Goal: Answer question/provide support: Share knowledge or assist other users

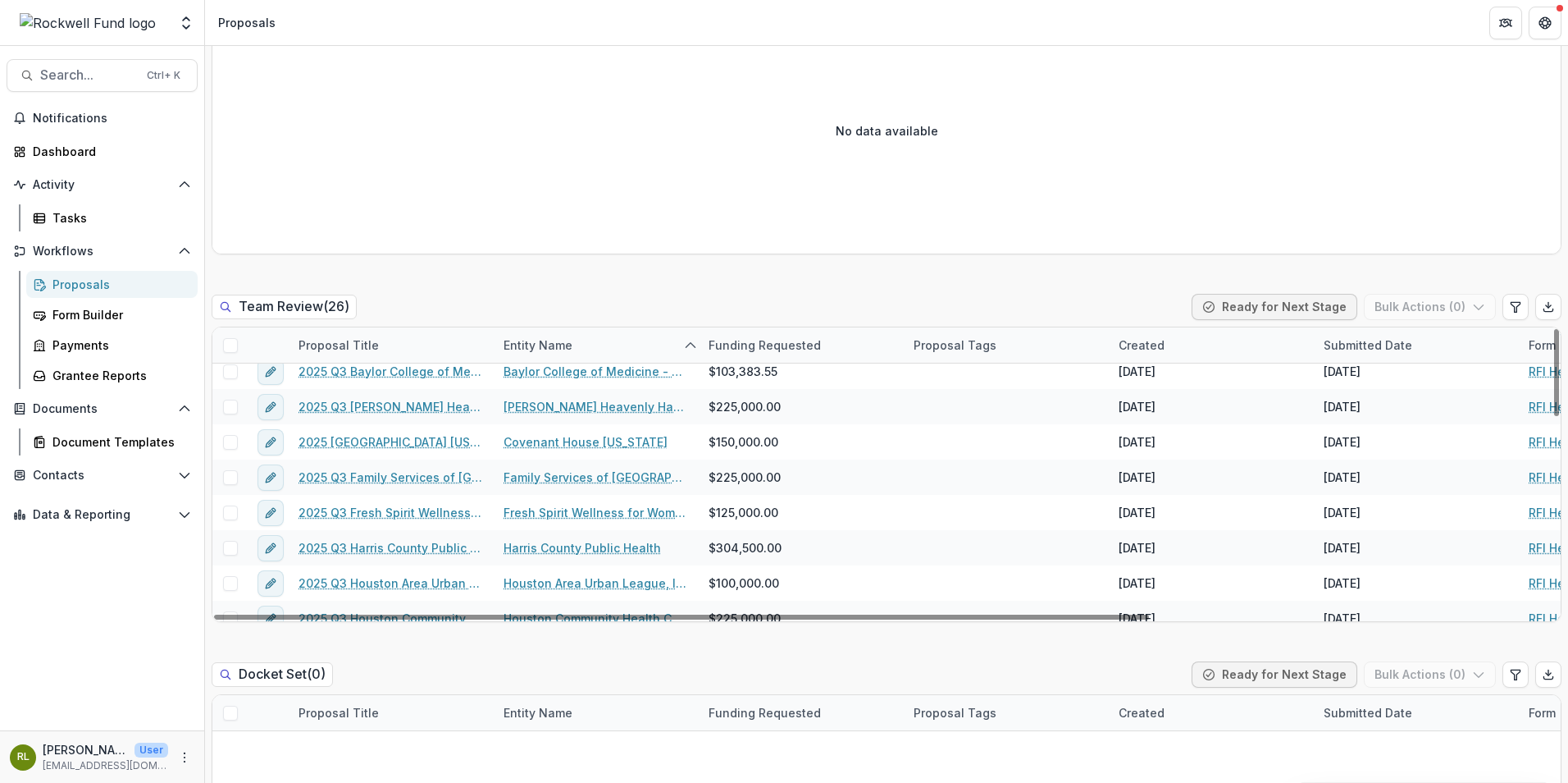
scroll to position [82, 0]
click at [422, 478] on link "2025 Q3 Family Services of [GEOGRAPHIC_DATA] and [GEOGRAPHIC_DATA]" at bounding box center [391, 475] width 185 height 17
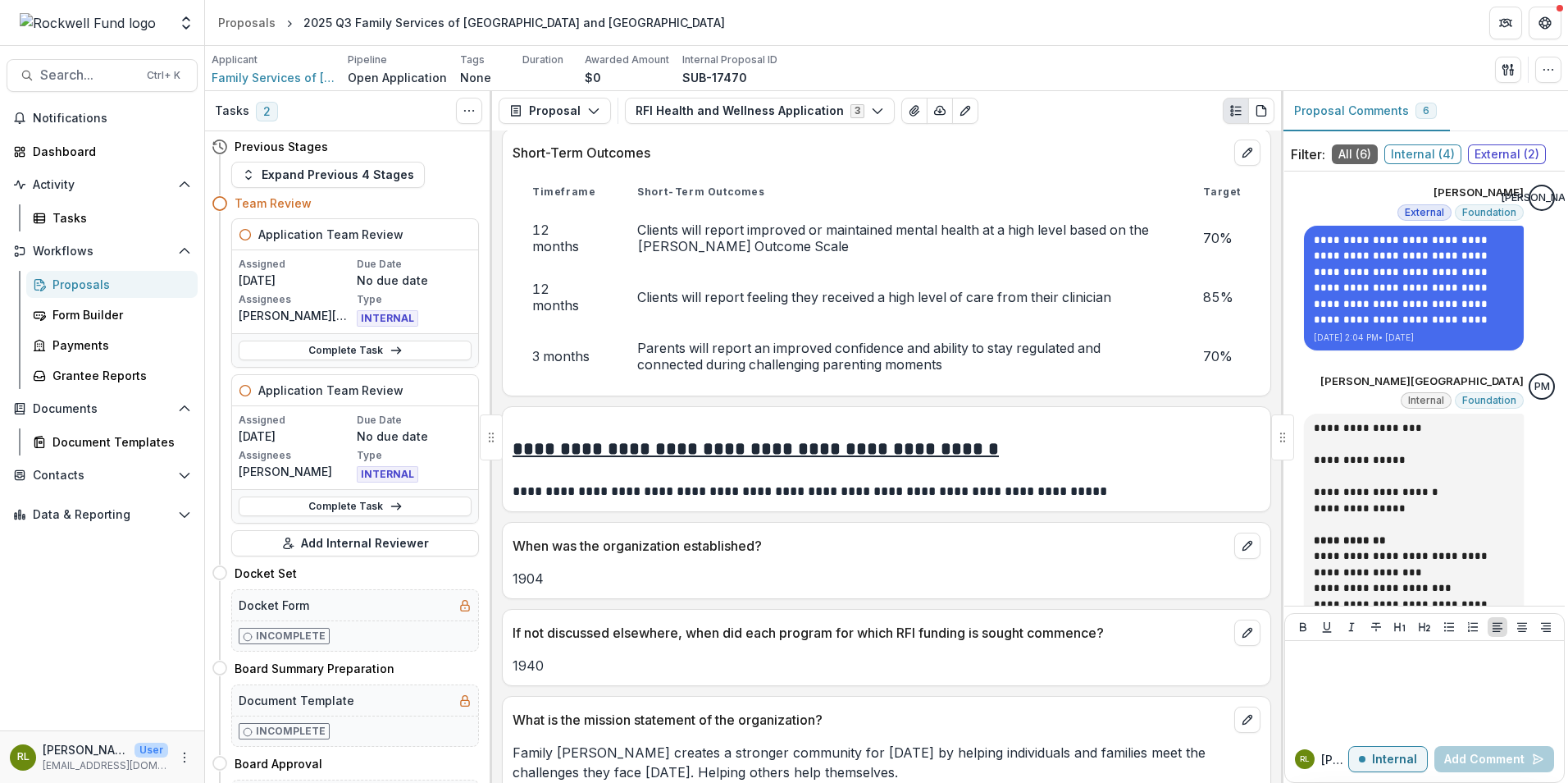
scroll to position [5744, 0]
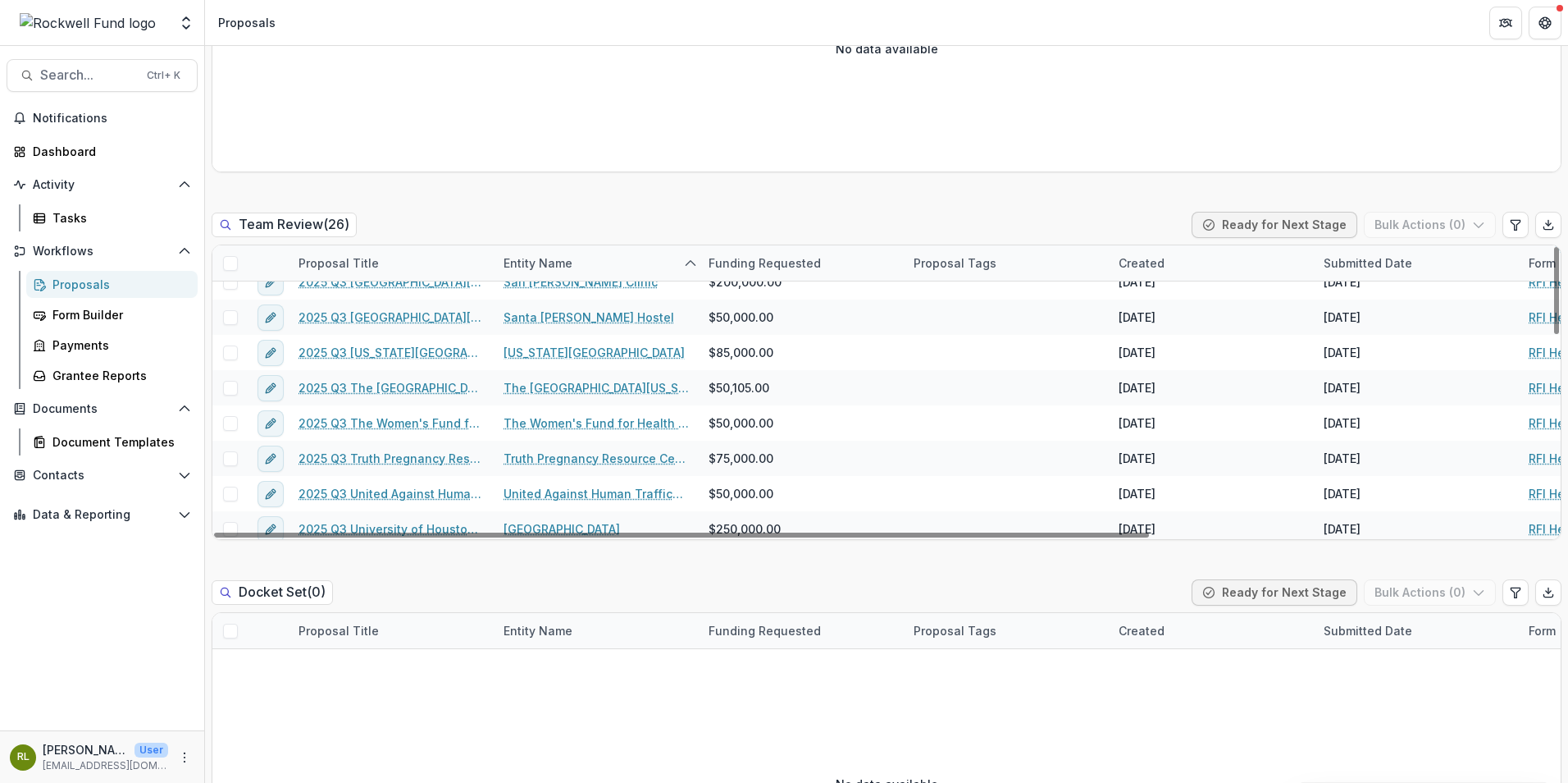
scroll to position [657, 0]
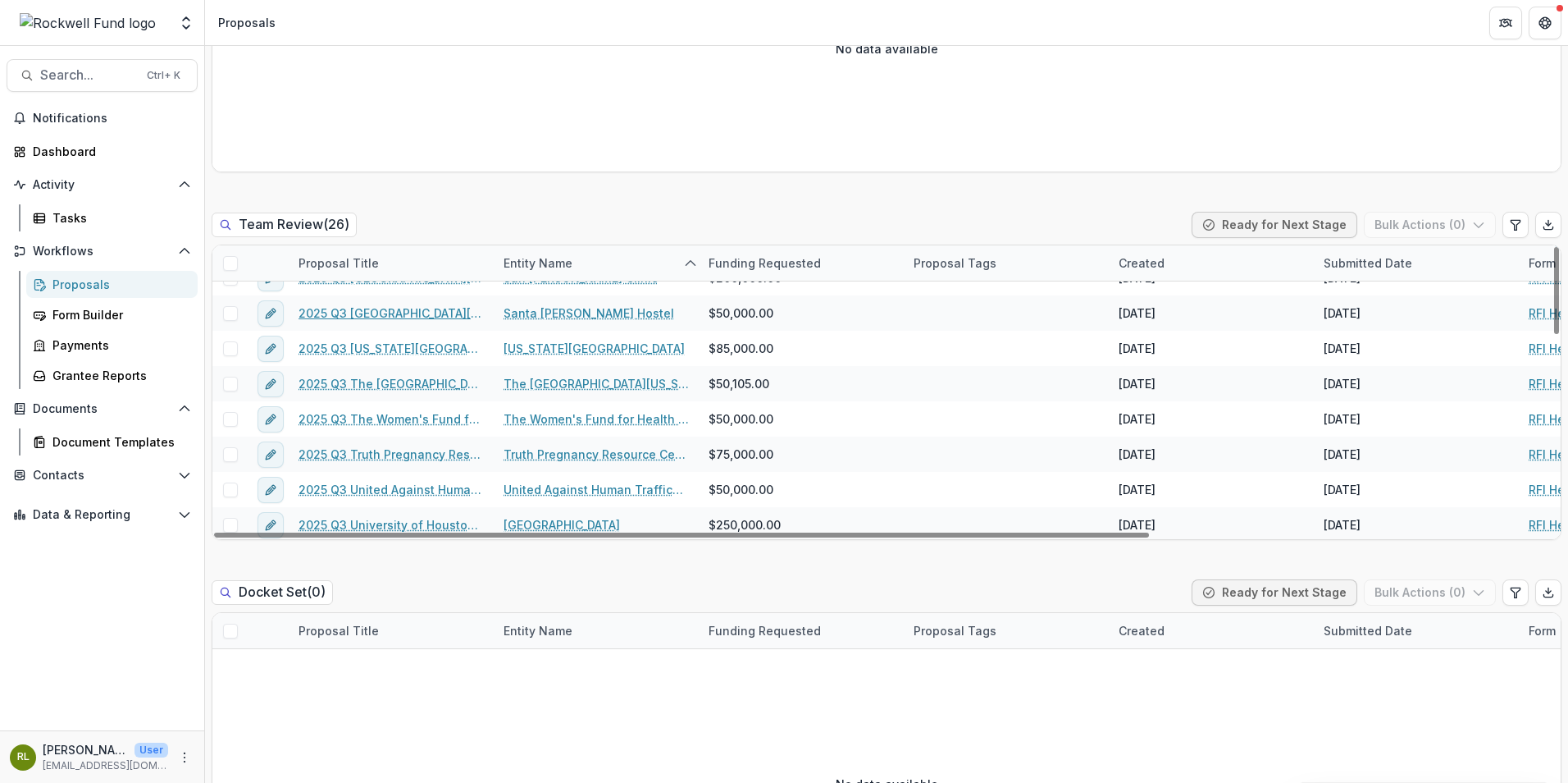
click at [372, 309] on link "2025 Q3 [GEOGRAPHIC_DATA][PERSON_NAME]" at bounding box center [391, 312] width 185 height 17
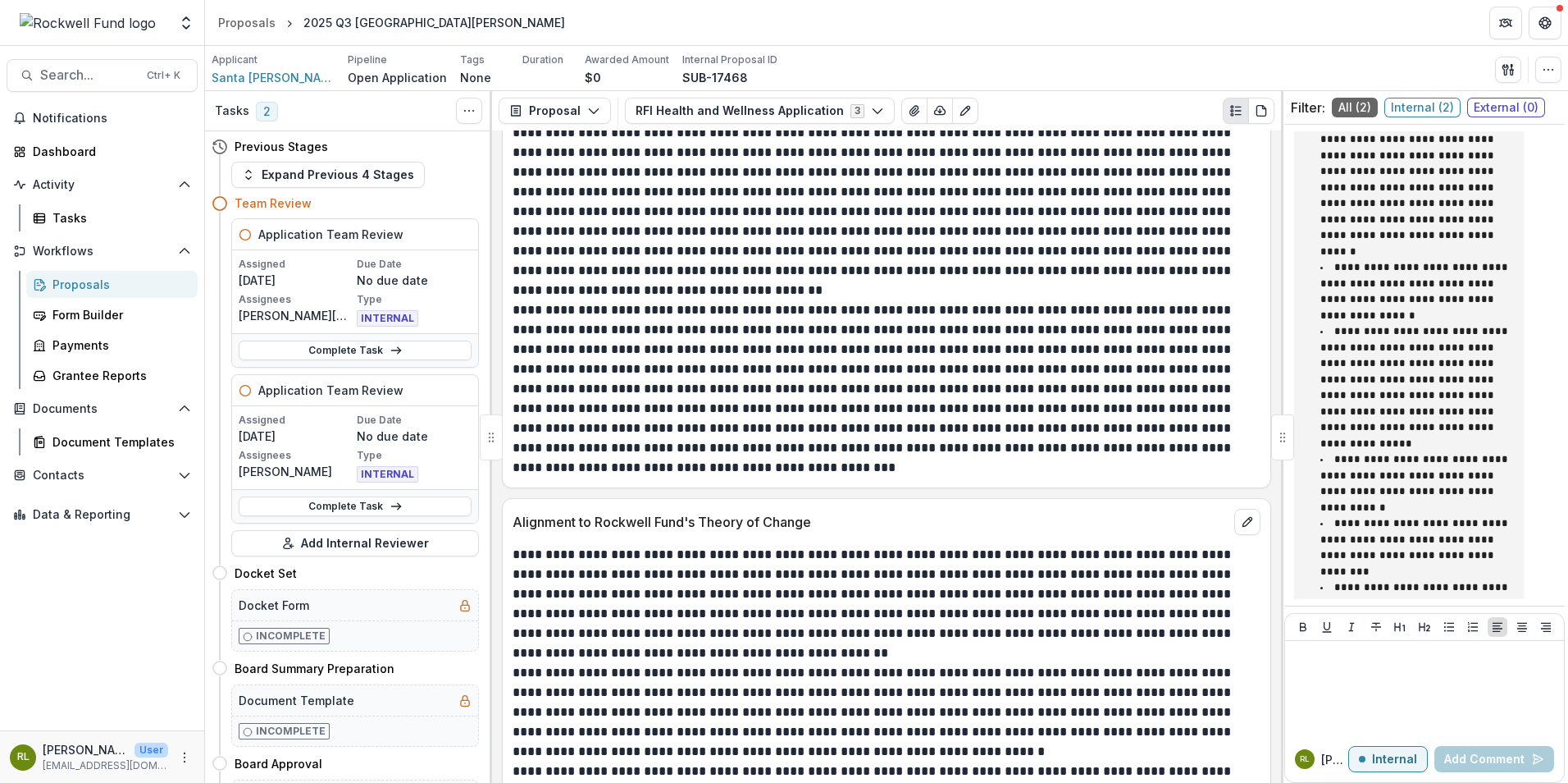
scroll to position [4431, 0]
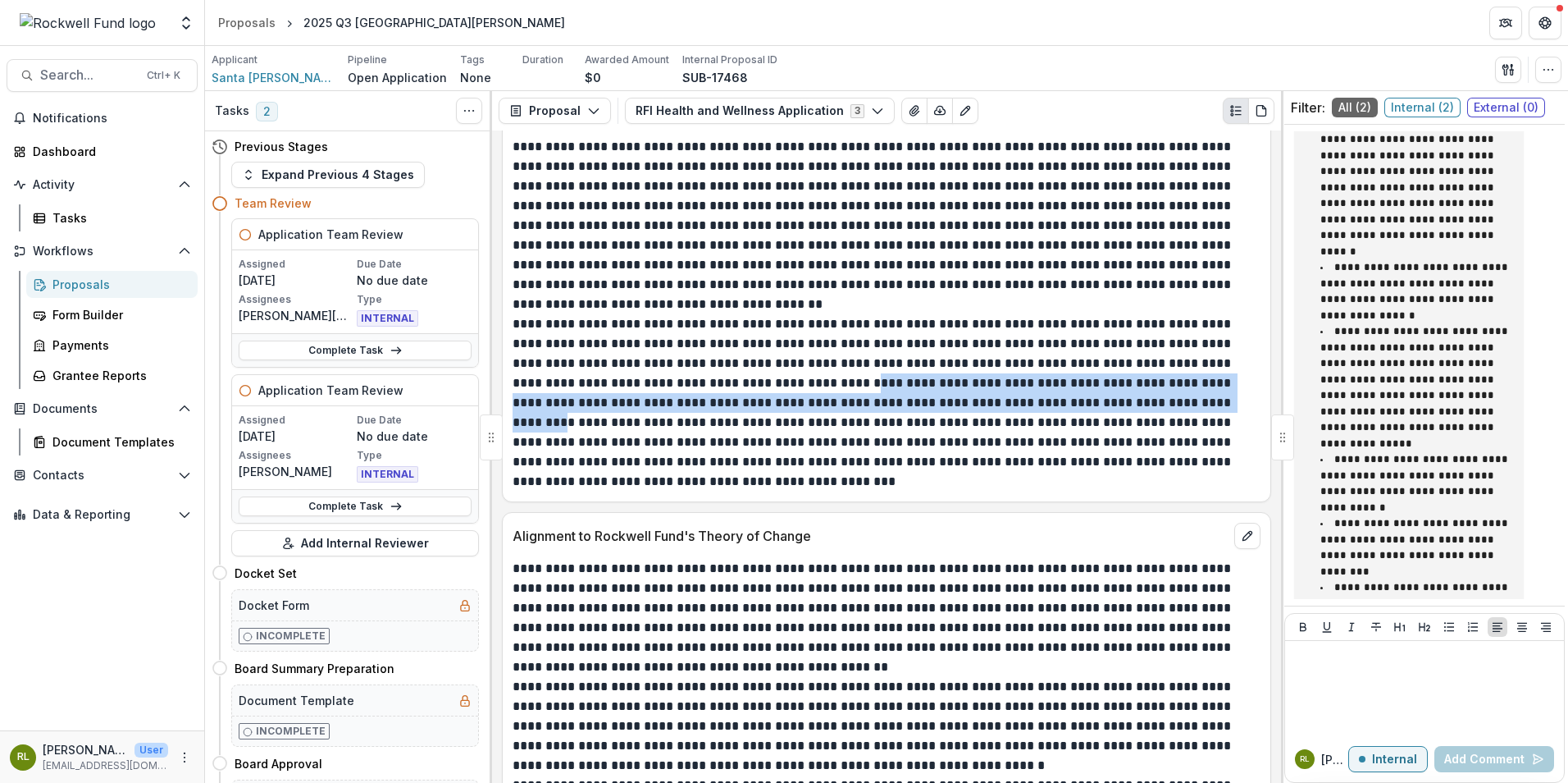
drag, startPoint x: 830, startPoint y: 381, endPoint x: 1215, endPoint y: 403, distance: 385.6
click at [1215, 403] on p "**********" at bounding box center [884, 403] width 743 height 177
drag, startPoint x: 1046, startPoint y: 390, endPoint x: 859, endPoint y: 381, distance: 187.2
click at [859, 381] on p "**********" at bounding box center [884, 403] width 743 height 177
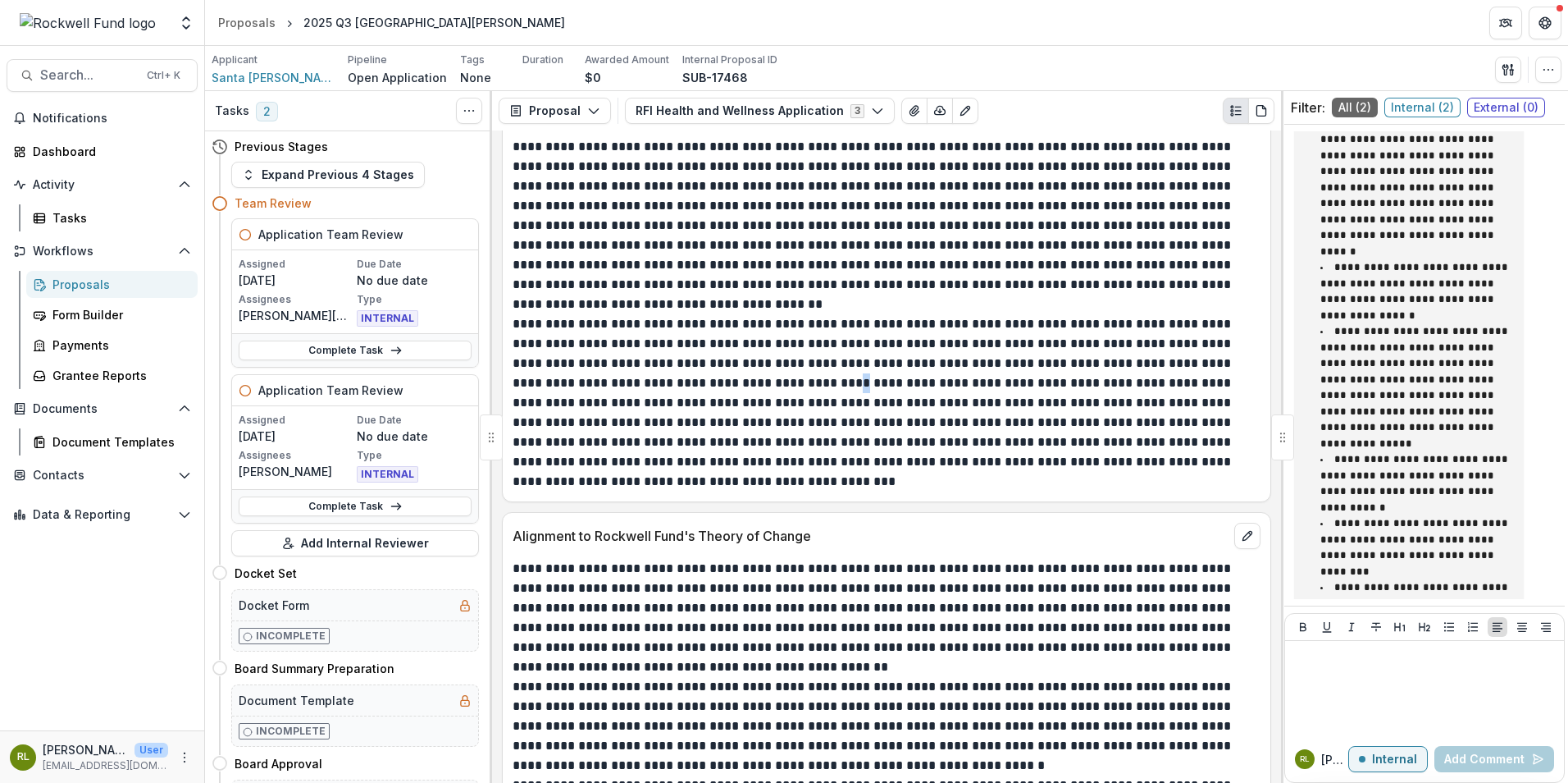
drag, startPoint x: 821, startPoint y: 382, endPoint x: 833, endPoint y: 388, distance: 13.4
click at [833, 388] on p "**********" at bounding box center [884, 403] width 743 height 177
click at [1025, 426] on p "**********" at bounding box center [884, 403] width 743 height 177
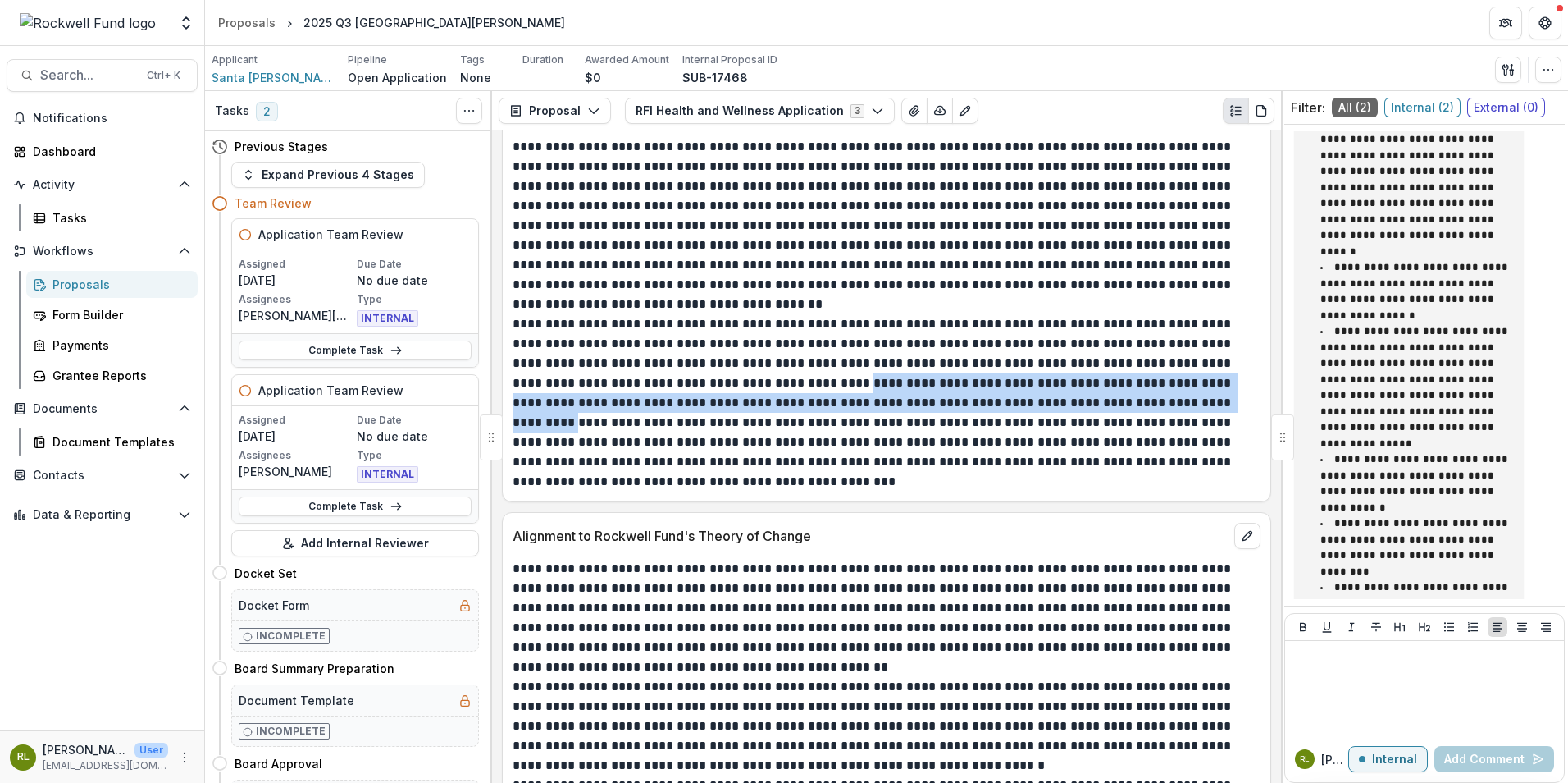
drag, startPoint x: 825, startPoint y: 383, endPoint x: 1215, endPoint y: 406, distance: 390.7
click at [1215, 406] on p "**********" at bounding box center [884, 403] width 743 height 177
copy p "**********"
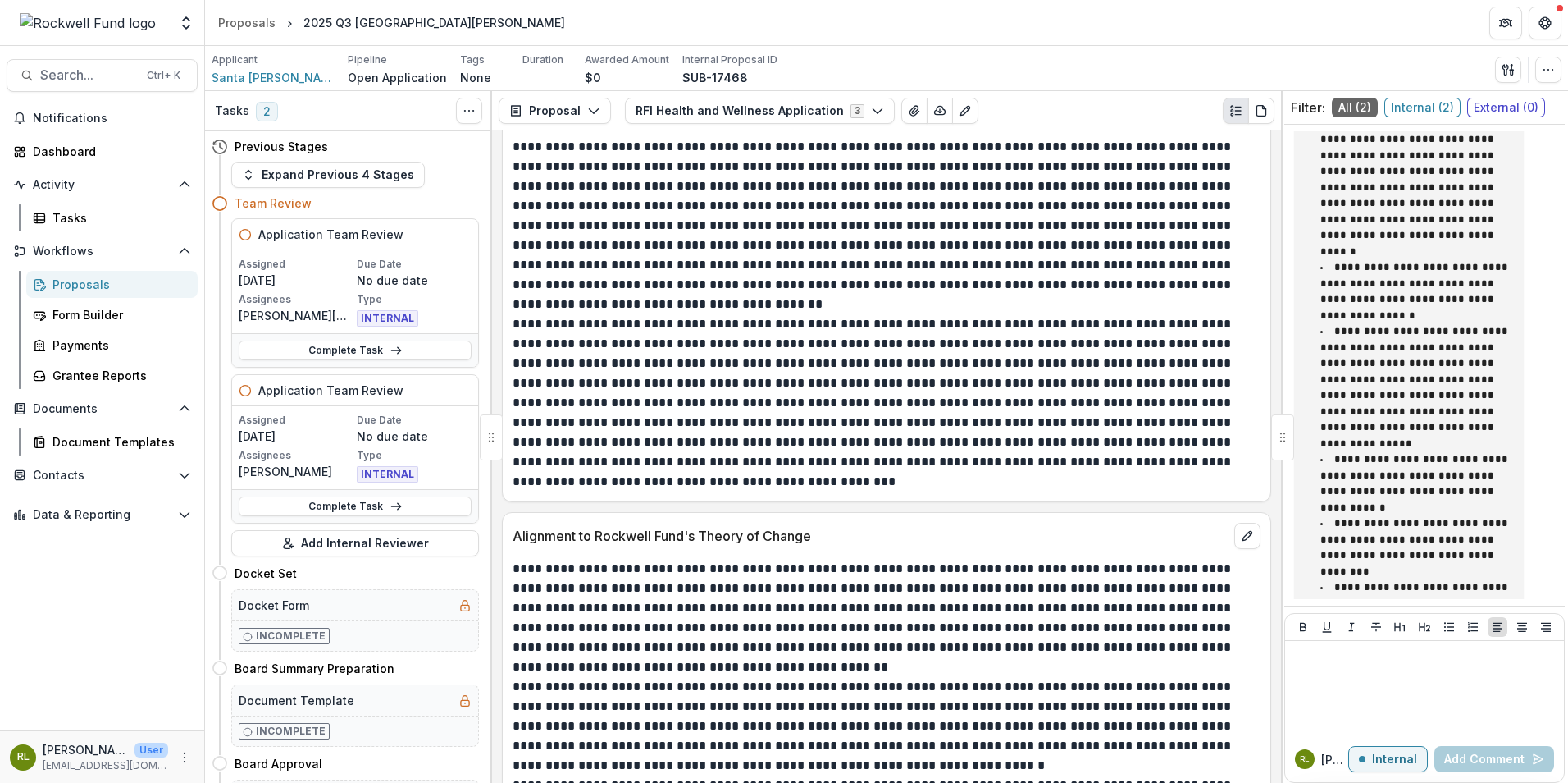
click at [1413, 101] on span "Internal ( 2 )" at bounding box center [1423, 107] width 76 height 20
click at [1314, 668] on div at bounding box center [1424, 688] width 265 height 82
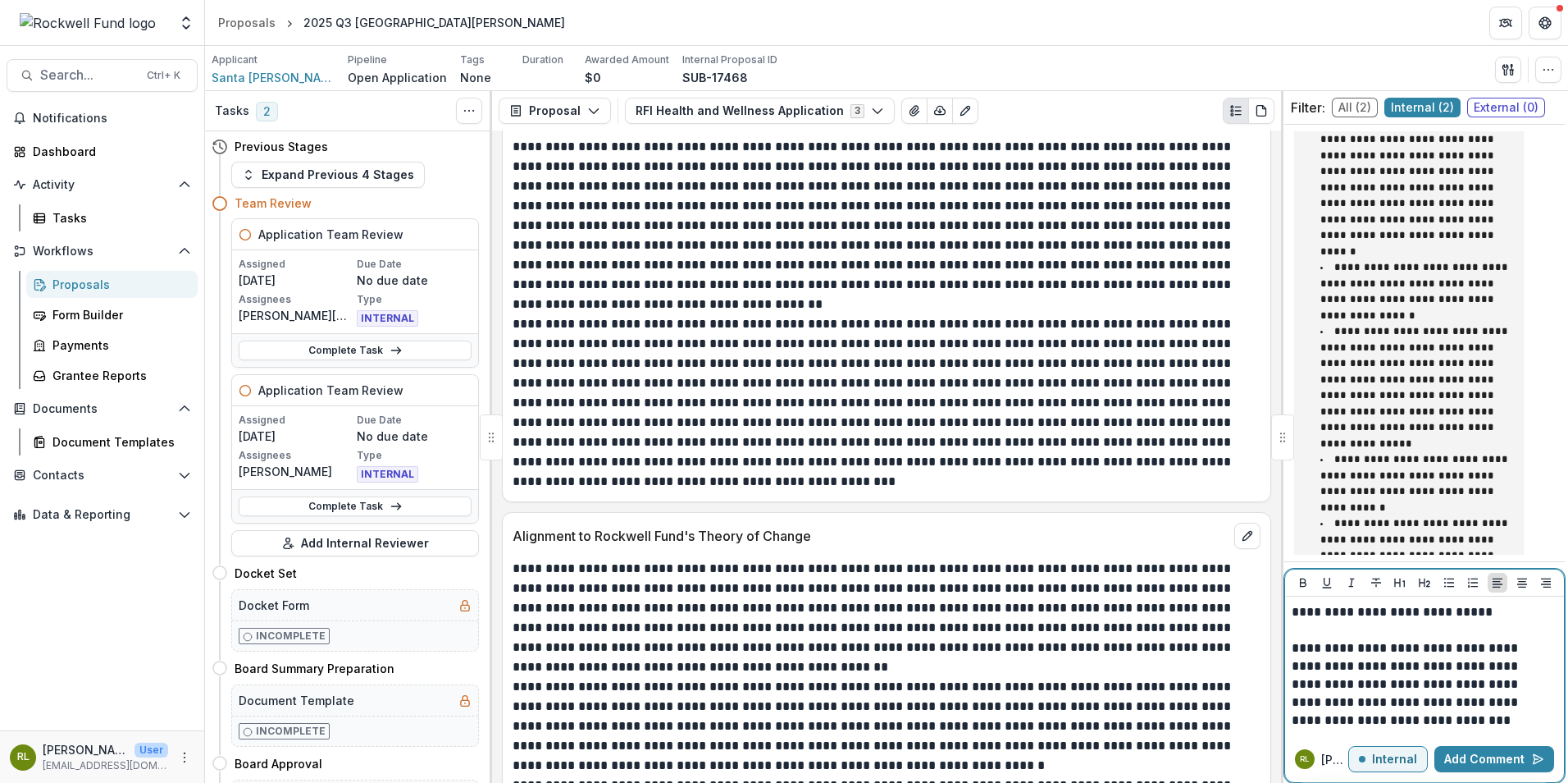
click at [1475, 759] on button "Add Comment" at bounding box center [1494, 759] width 120 height 26
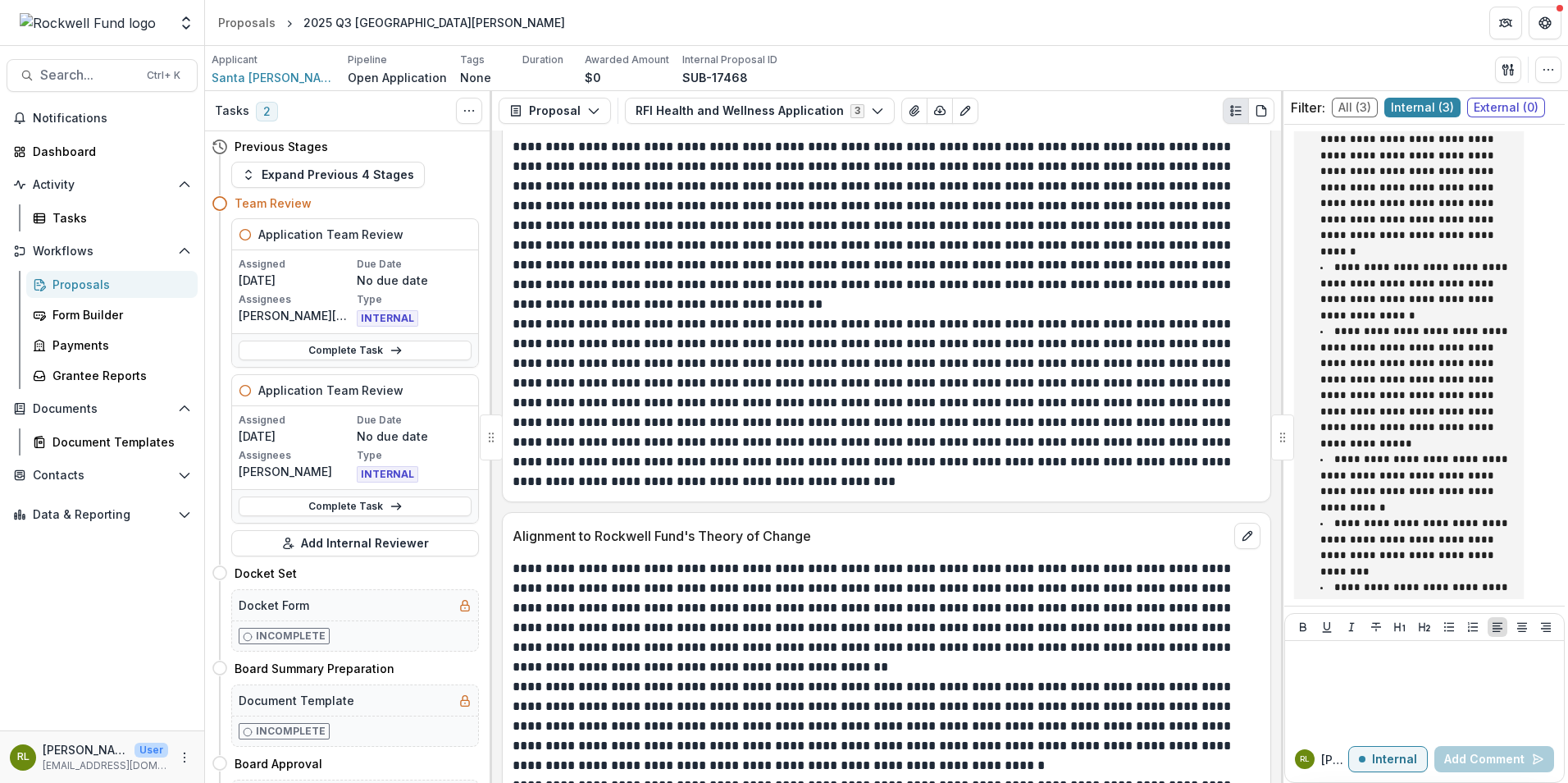
click at [1411, 111] on span "Internal ( 3 )" at bounding box center [1423, 107] width 76 height 20
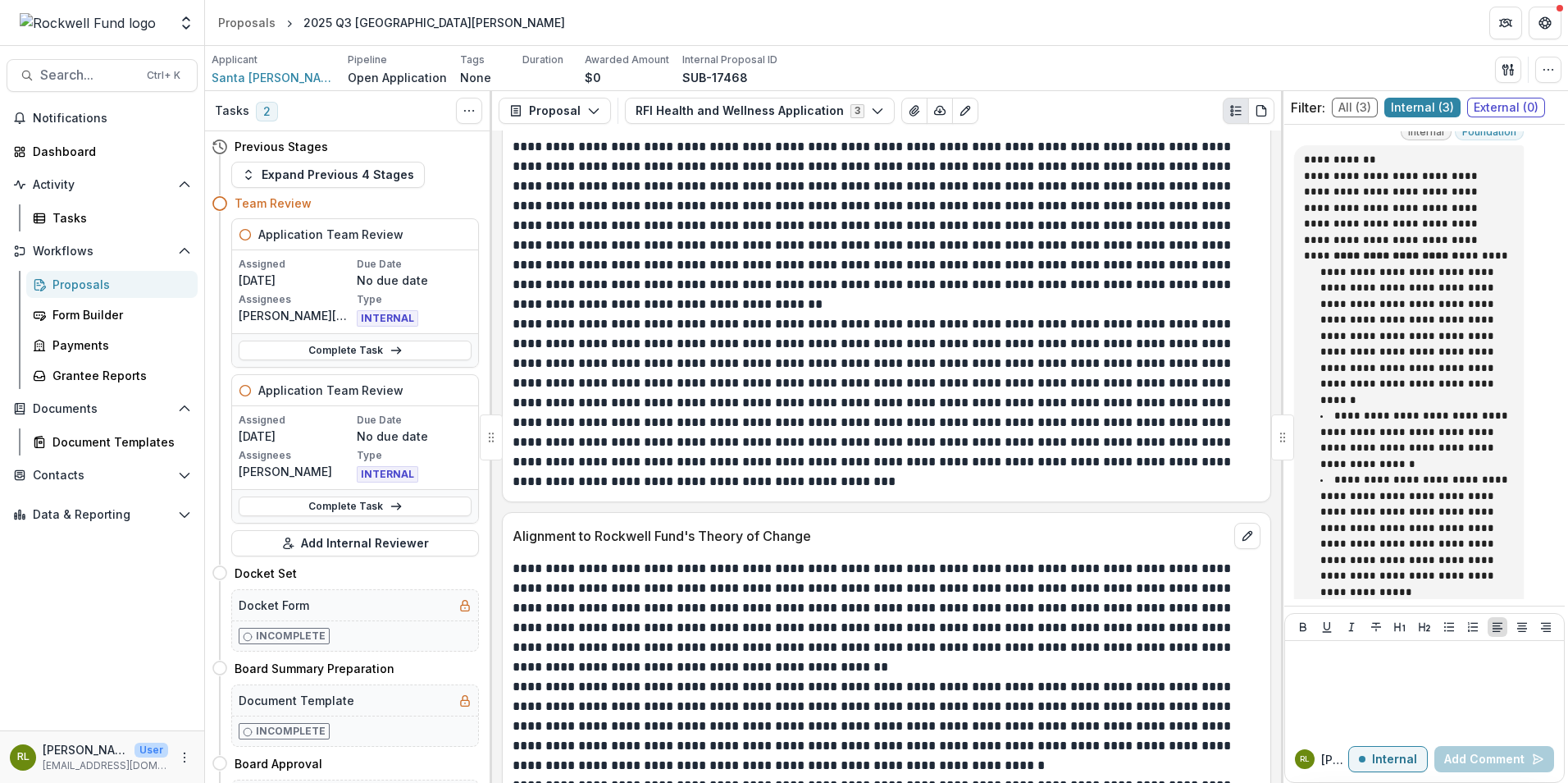
scroll to position [902, 0]
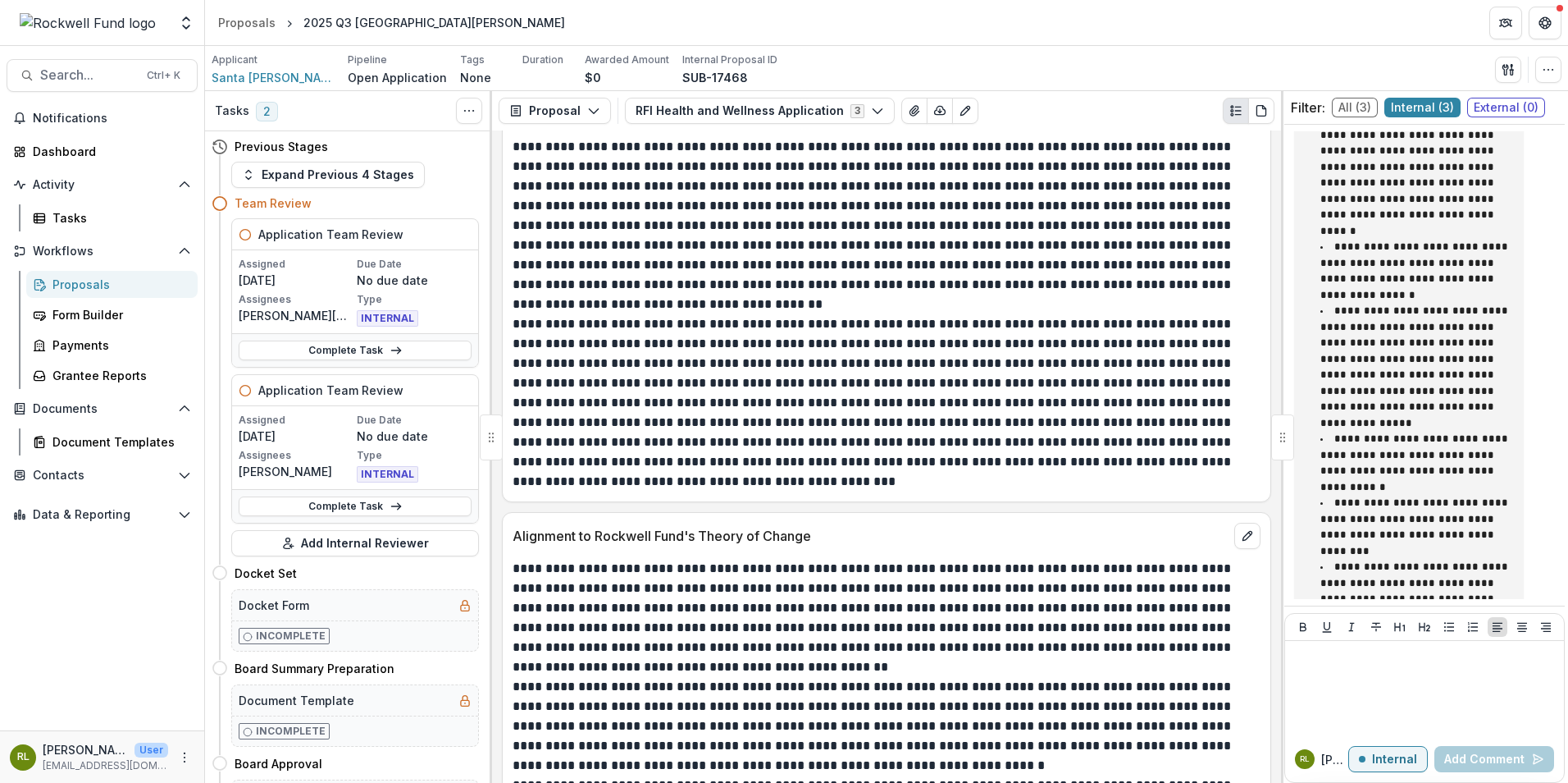
drag, startPoint x: 1476, startPoint y: 107, endPoint x: 1451, endPoint y: 101, distance: 25.7
click at [1479, 108] on span "External ( 0 )" at bounding box center [1506, 107] width 78 height 20
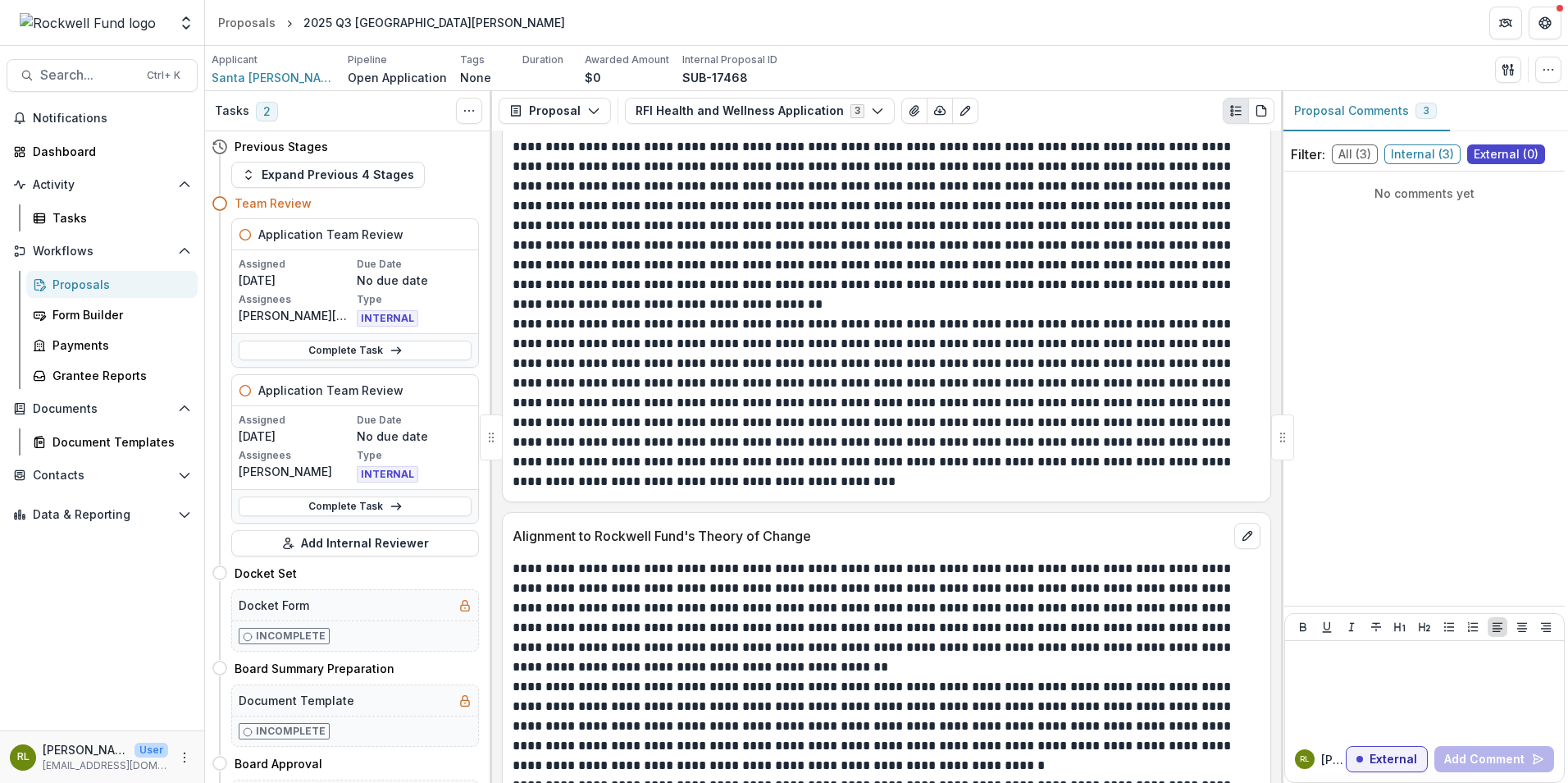
scroll to position [0, 0]
click at [1413, 156] on span "Internal ( 3 )" at bounding box center [1423, 154] width 76 height 20
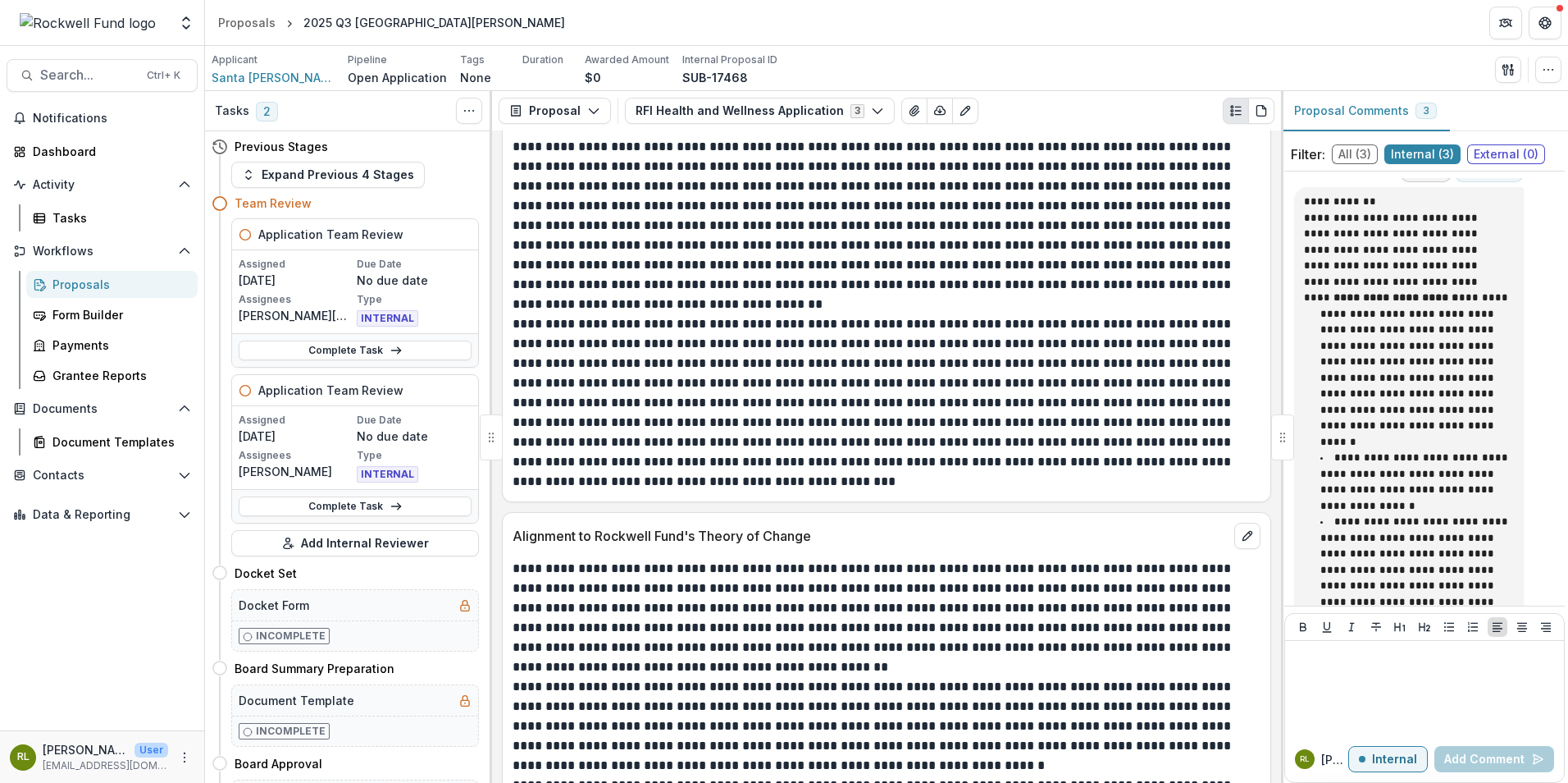
scroll to position [47, 0]
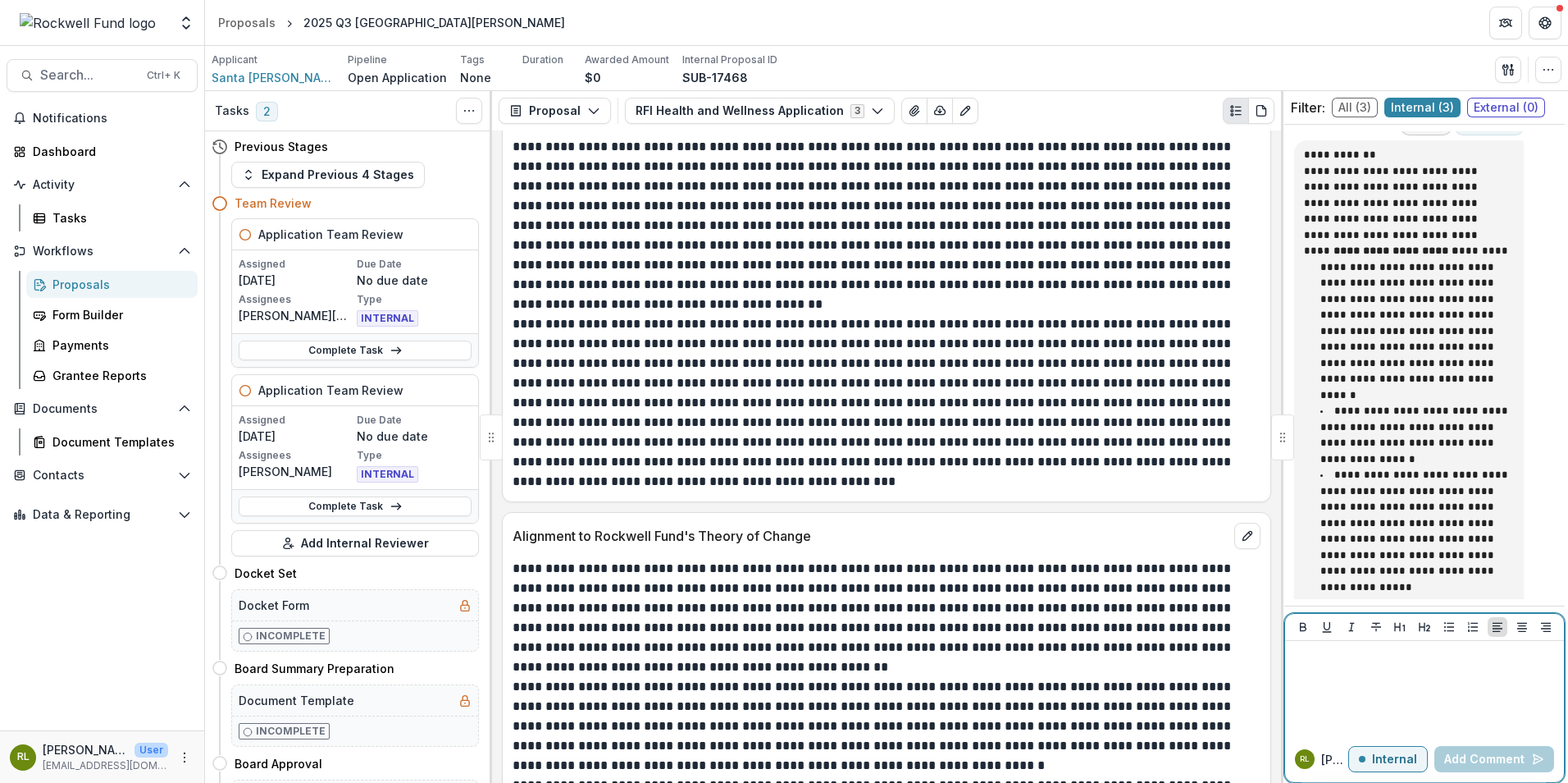
drag, startPoint x: 1385, startPoint y: 755, endPoint x: 1385, endPoint y: 746, distance: 9.0
click at [1387, 752] on p "Internal" at bounding box center [1395, 759] width 45 height 14
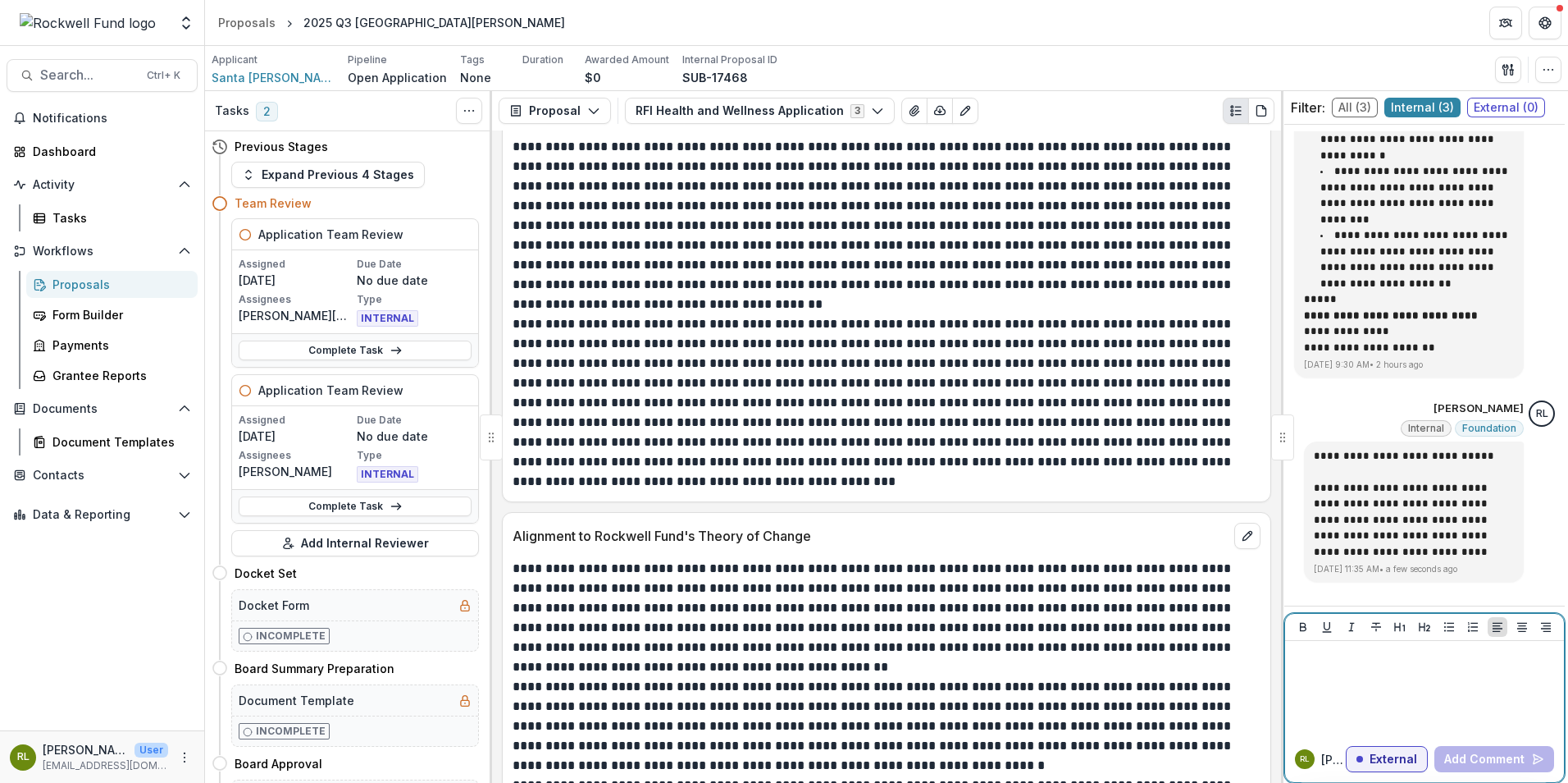
scroll to position [1251, 0]
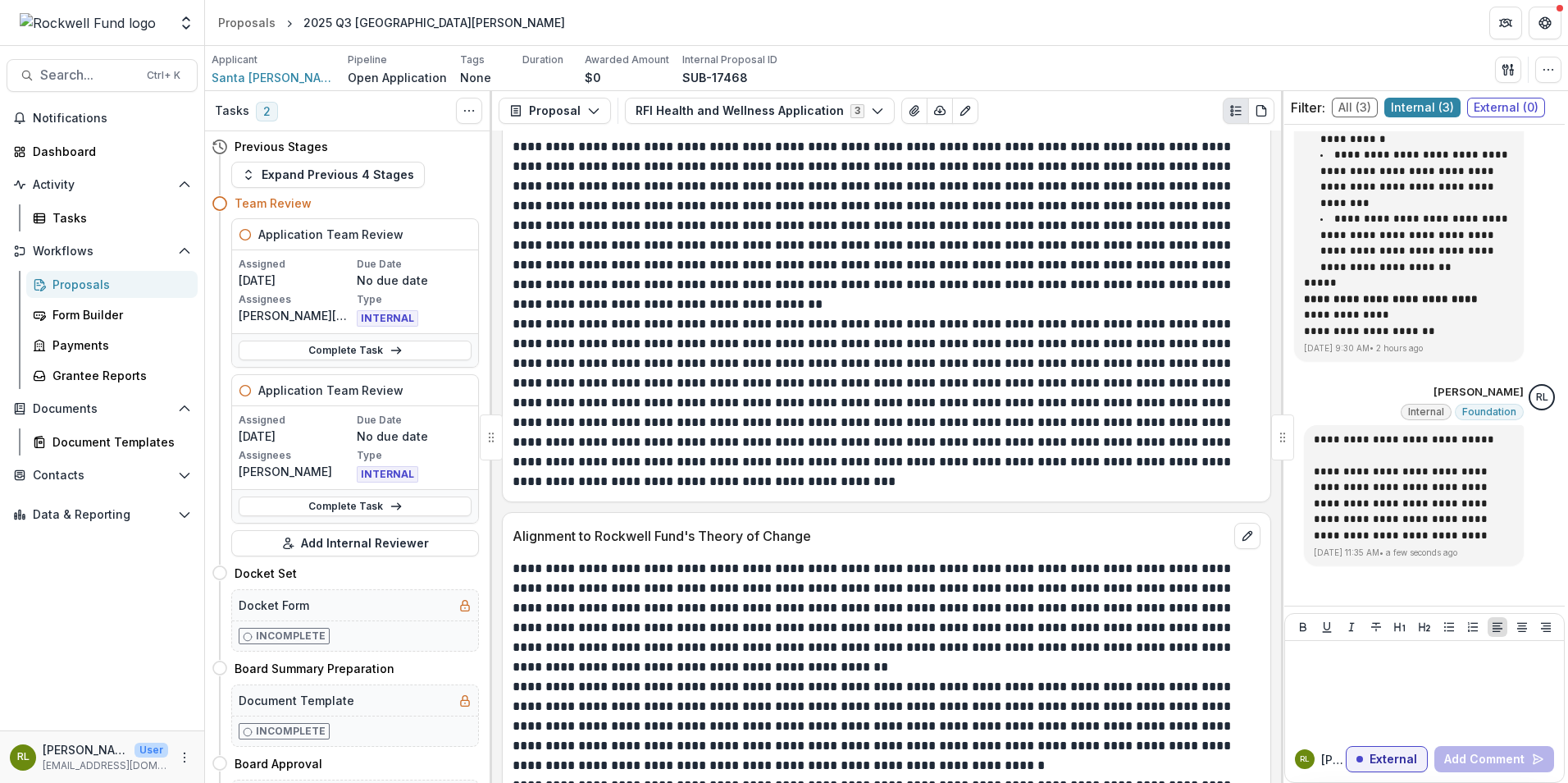
click at [1314, 432] on p "**********" at bounding box center [1415, 440] width 200 height 16
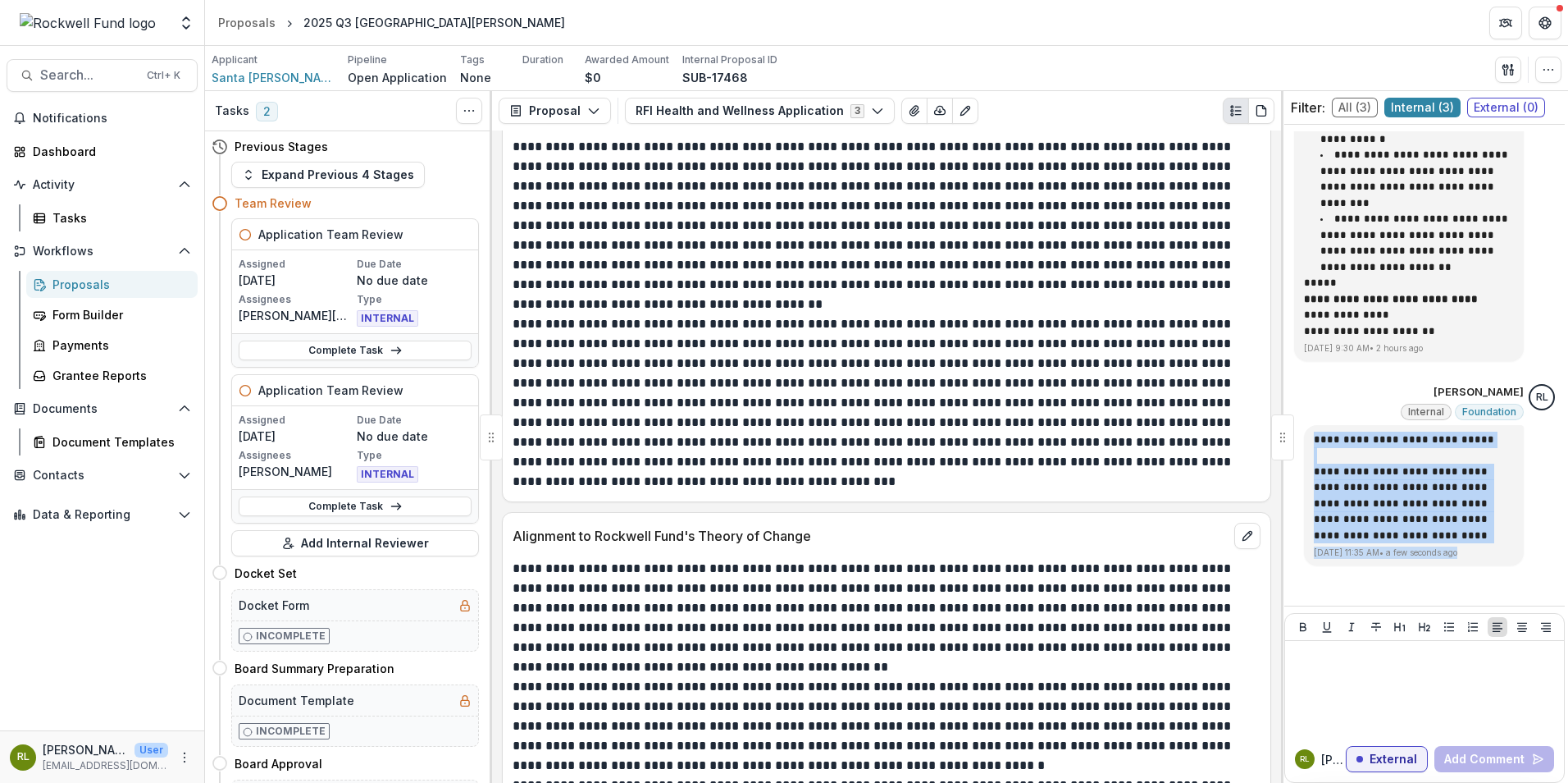
drag, startPoint x: 1305, startPoint y: 417, endPoint x: 1421, endPoint y: 494, distance: 139.2
click at [1458, 520] on div "**********" at bounding box center [1415, 488] width 200 height 112
drag, startPoint x: 1421, startPoint y: 494, endPoint x: 1404, endPoint y: 480, distance: 22.0
drag, startPoint x: 1404, startPoint y: 480, endPoint x: 1427, endPoint y: 413, distance: 70.8
click at [1426, 425] on div "**********" at bounding box center [1414, 496] width 219 height 141
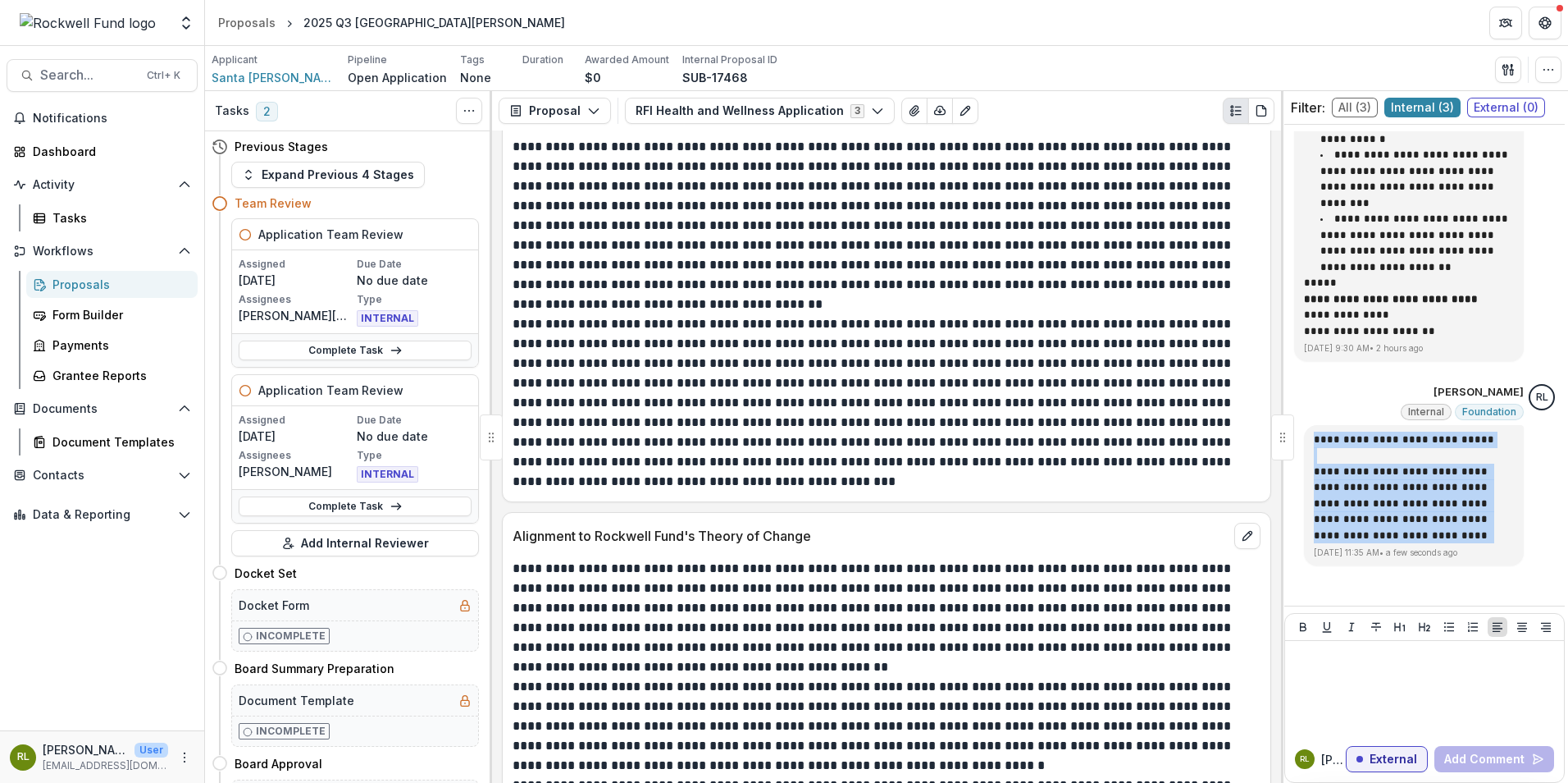
click at [1534, 415] on icon "Options" at bounding box center [1542, 424] width 16 height 16
click at [1413, 441] on button "Delete" at bounding box center [1448, 442] width 175 height 31
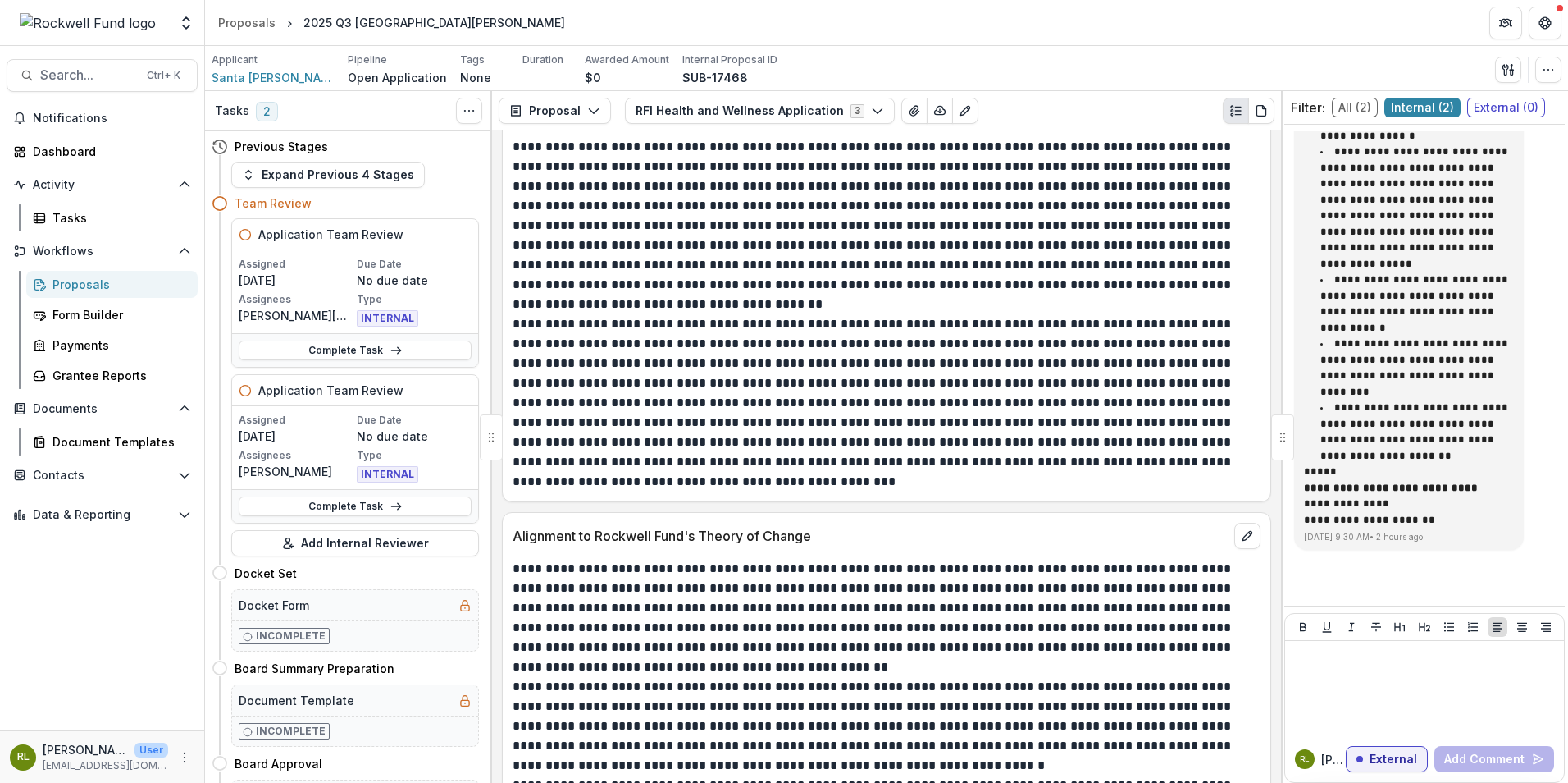
scroll to position [1046, 0]
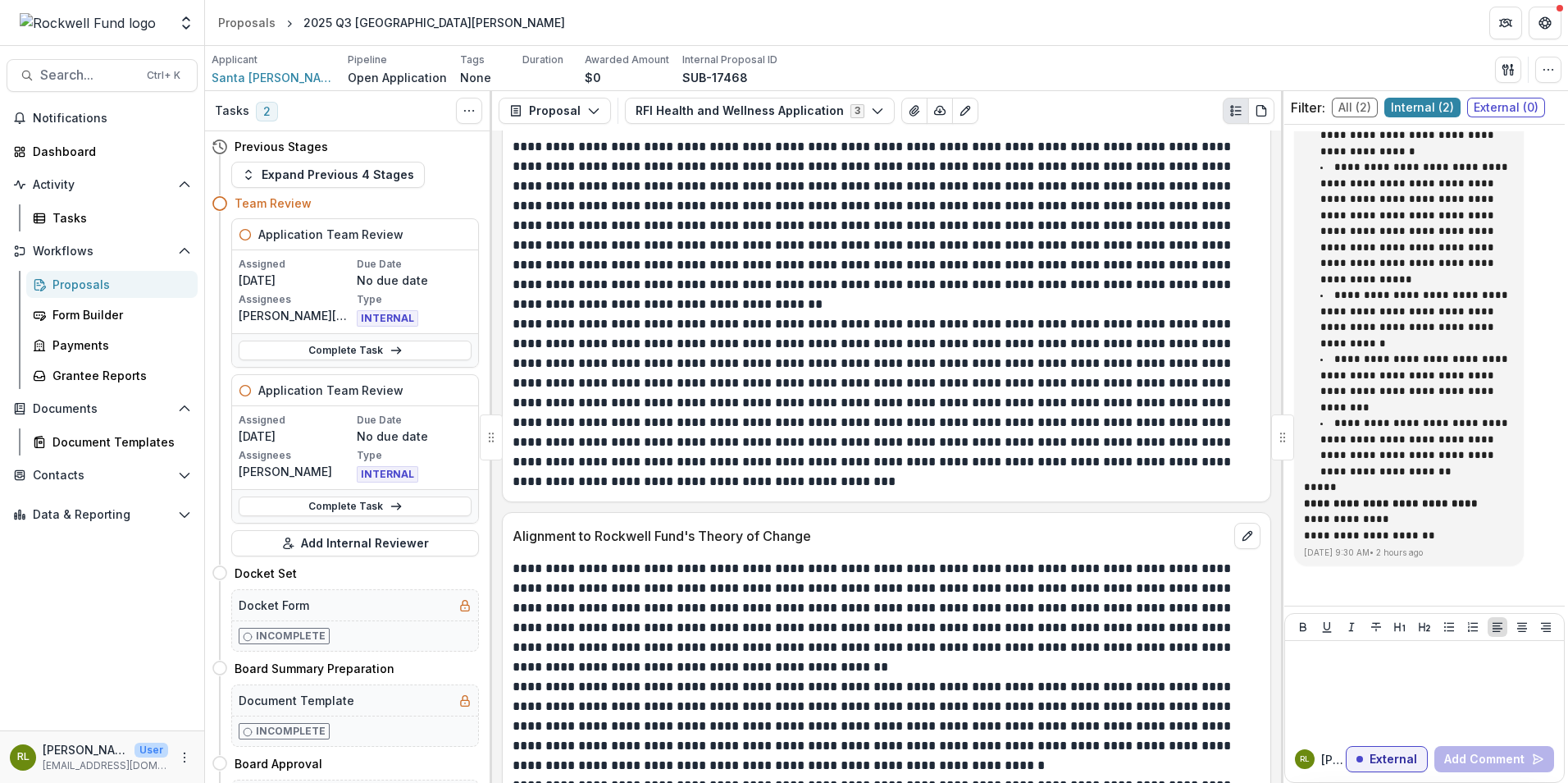
click at [1410, 103] on span "Internal ( 2 )" at bounding box center [1423, 107] width 76 height 20
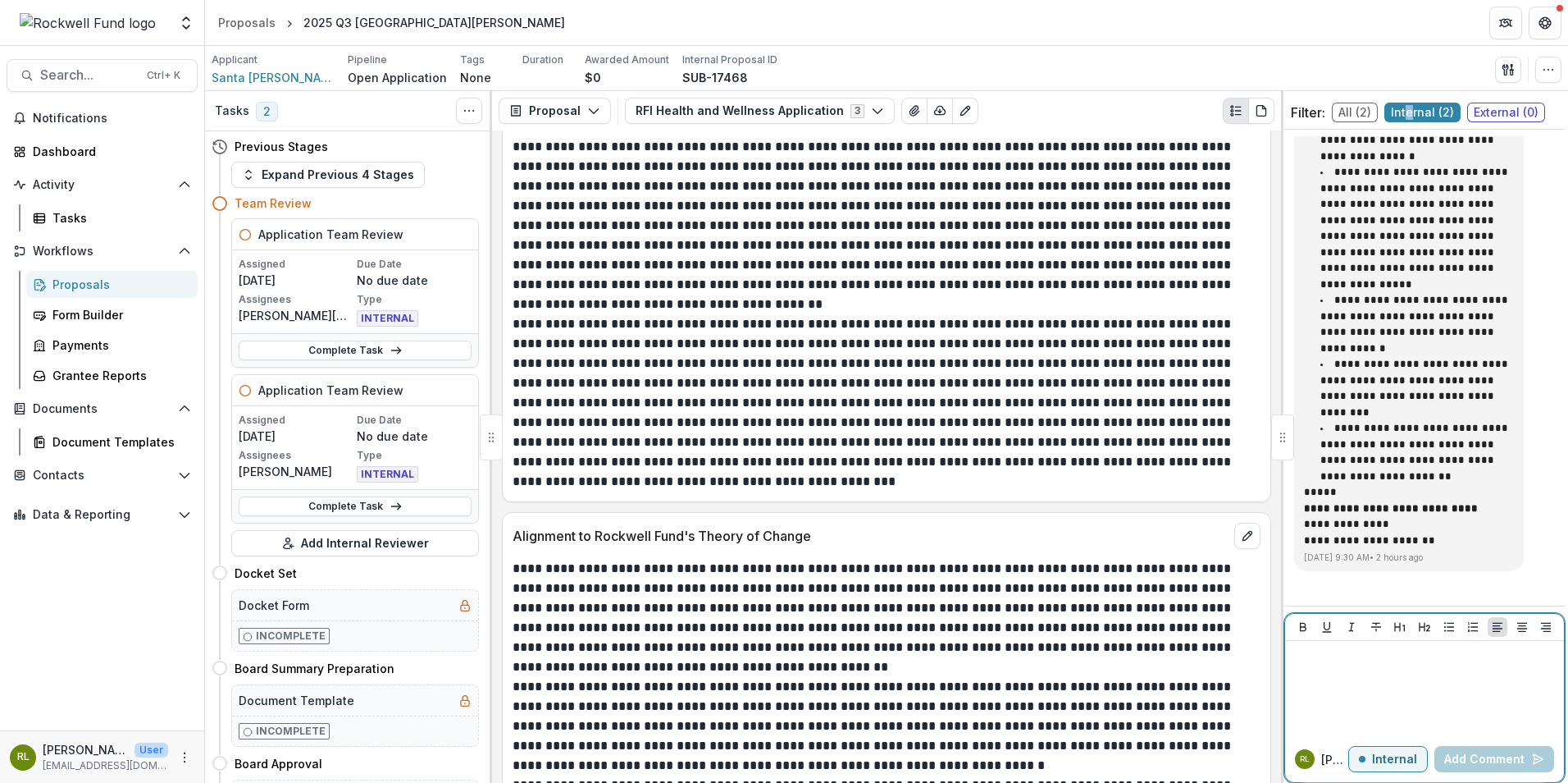
click at [1382, 758] on p "Internal" at bounding box center [1395, 759] width 45 height 14
click at [1382, 760] on p "External" at bounding box center [1393, 759] width 48 height 14
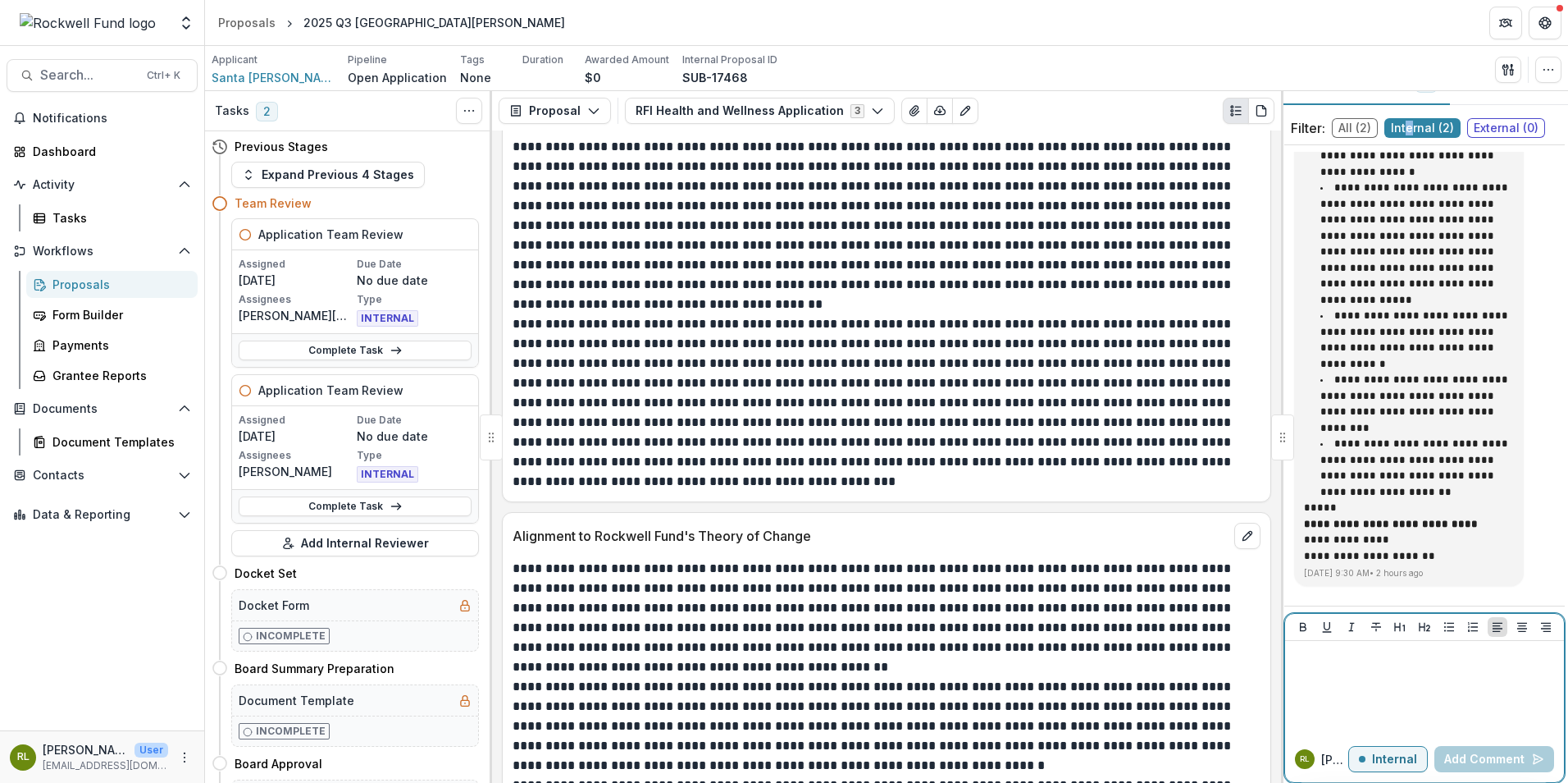
scroll to position [47, 0]
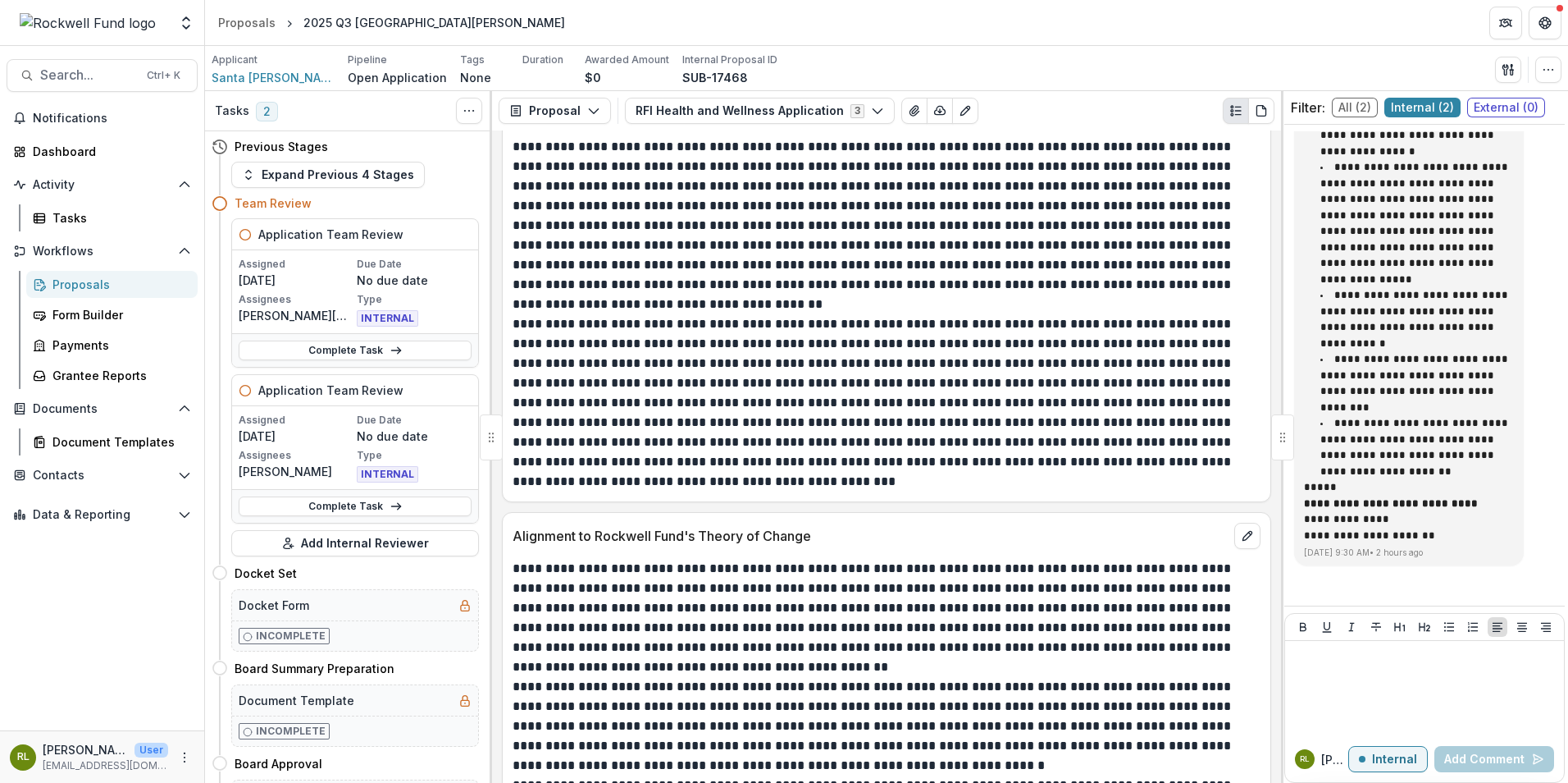
click at [1489, 105] on span "External ( 0 )" at bounding box center [1506, 107] width 78 height 20
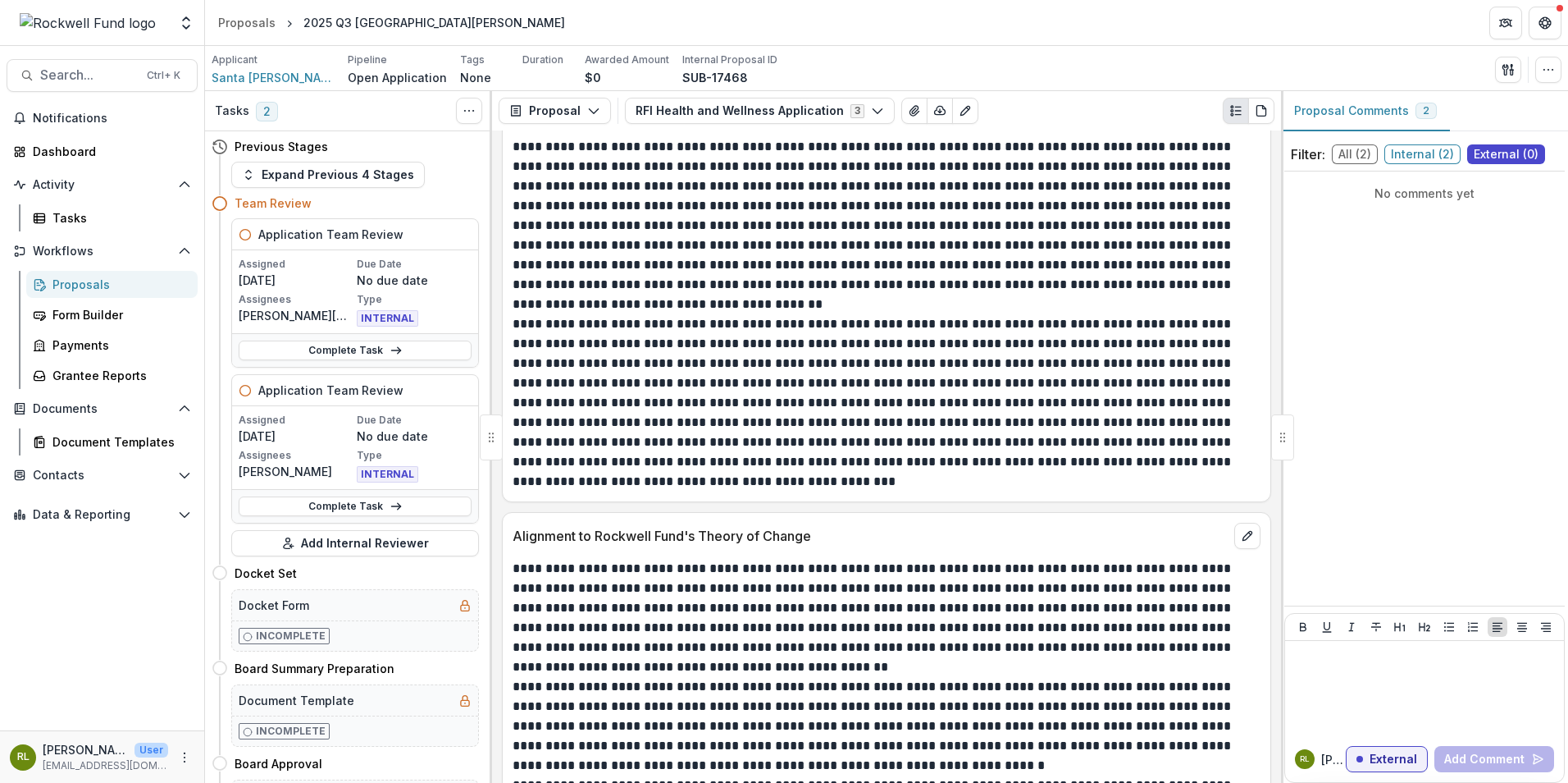
scroll to position [0, 0]
click at [1412, 154] on span "Internal ( 2 )" at bounding box center [1423, 154] width 76 height 20
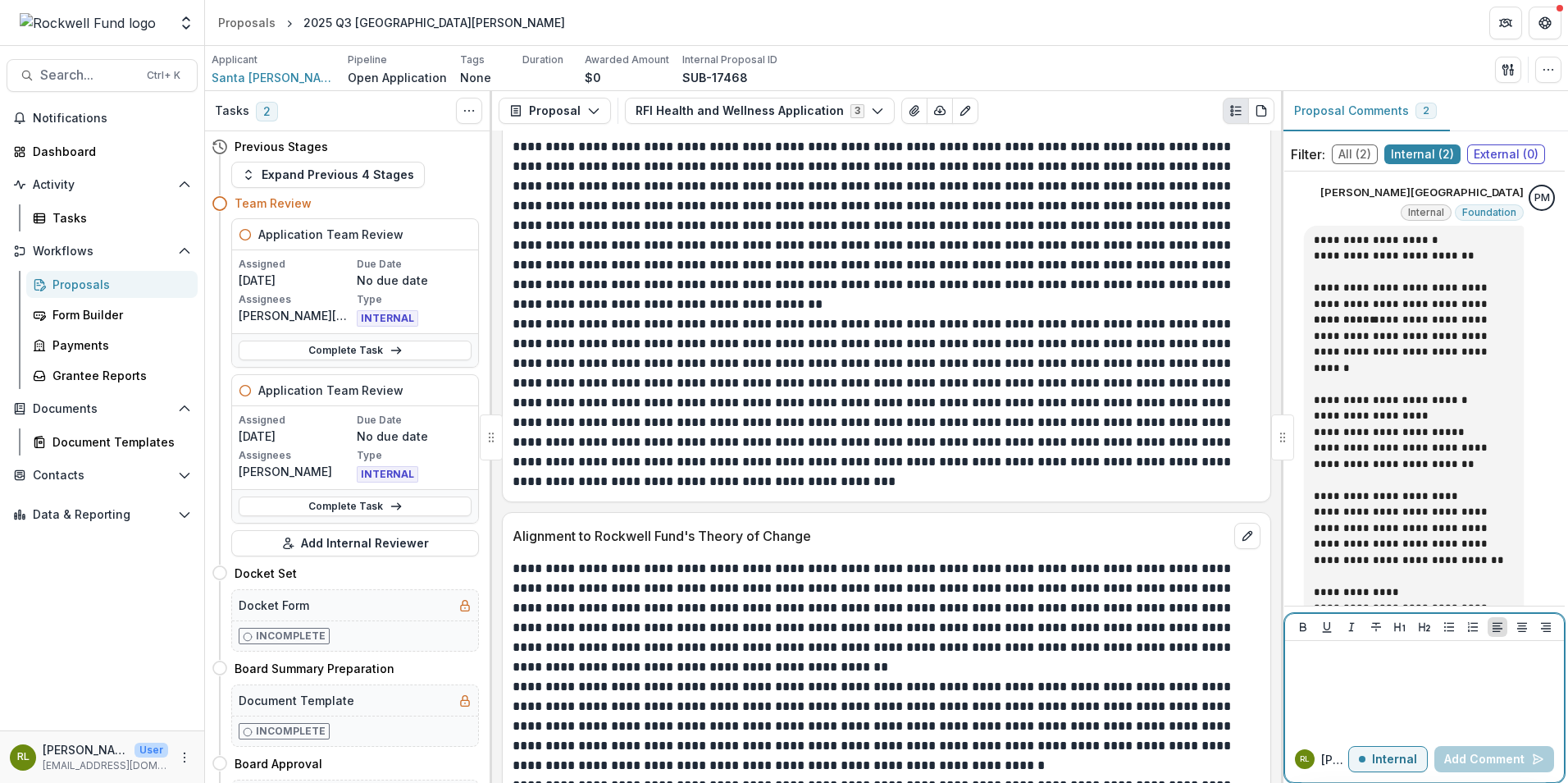
click at [1343, 671] on div at bounding box center [1424, 688] width 265 height 82
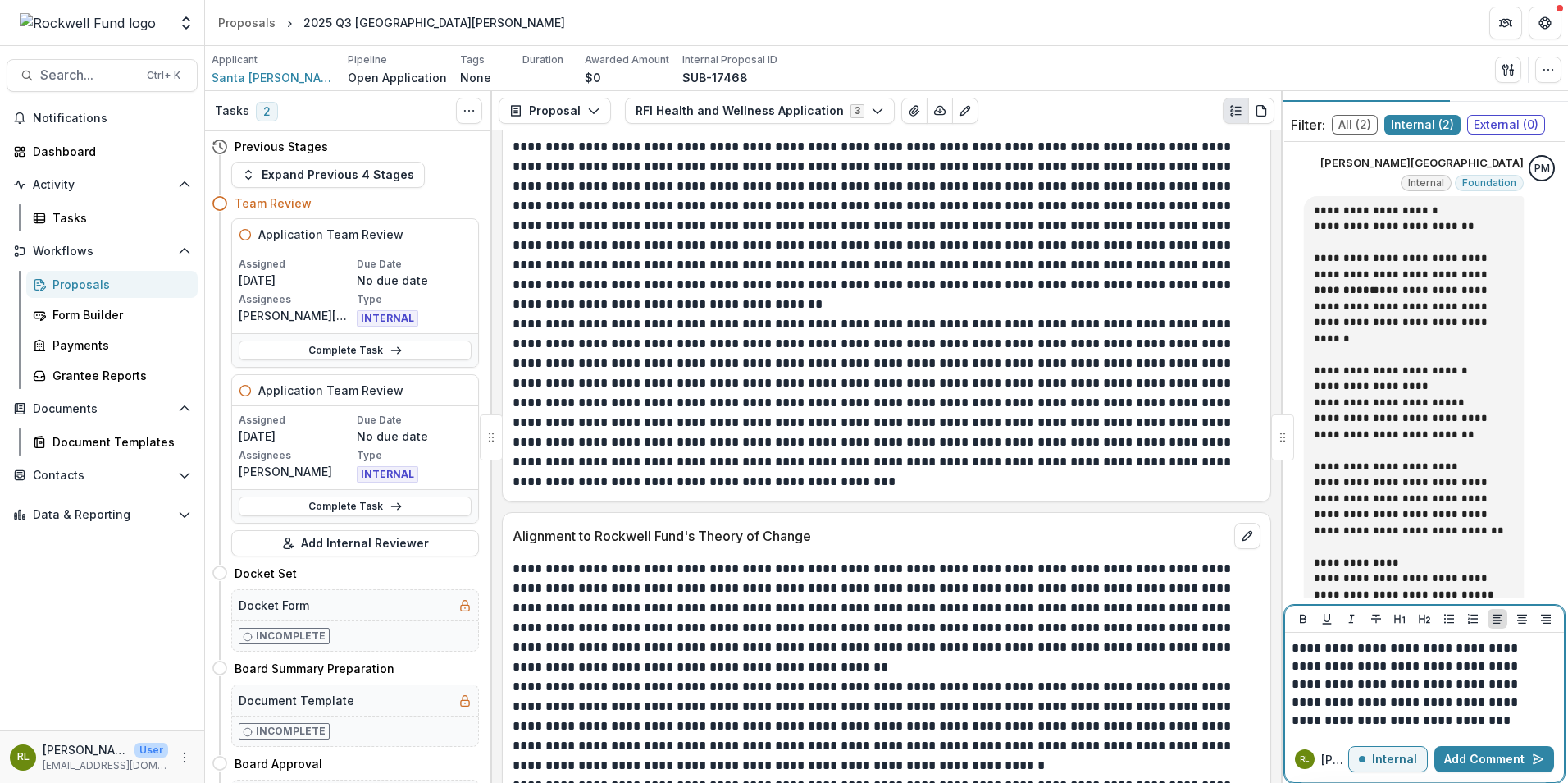
scroll to position [47, 0]
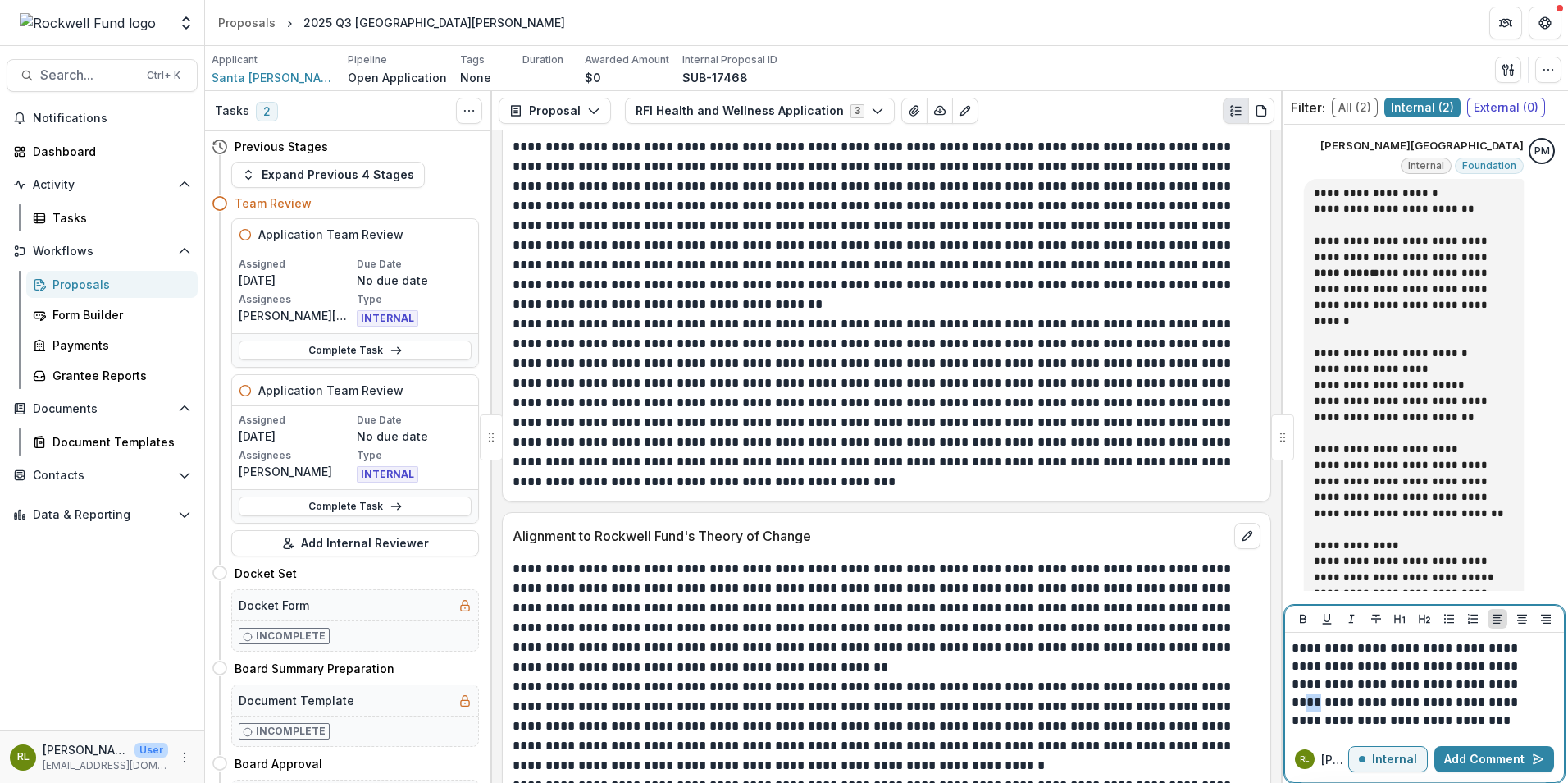
drag, startPoint x: 1482, startPoint y: 677, endPoint x: 1467, endPoint y: 678, distance: 15.0
click at [1467, 679] on p "**********" at bounding box center [1422, 685] width 261 height 90
click at [1324, 614] on icon "Underline" at bounding box center [1327, 619] width 14 height 14
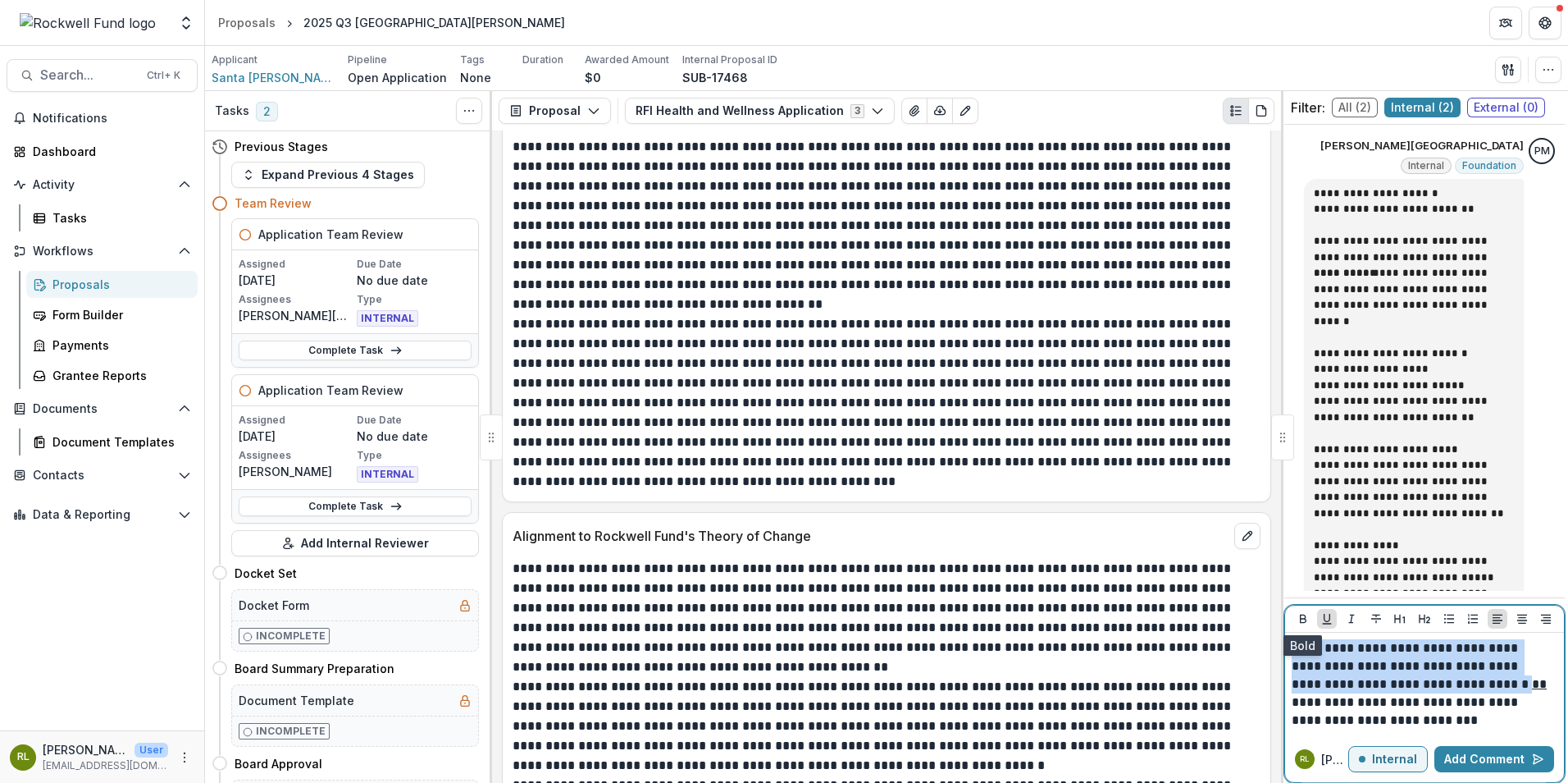
drag, startPoint x: 1300, startPoint y: 615, endPoint x: 1319, endPoint y: 619, distance: 19.4
click at [1304, 615] on icon "Bold" at bounding box center [1303, 620] width 6 height 9
click at [1350, 619] on icon "Italicize" at bounding box center [1351, 619] width 14 height 14
click at [1421, 723] on p "**********" at bounding box center [1422, 685] width 261 height 90
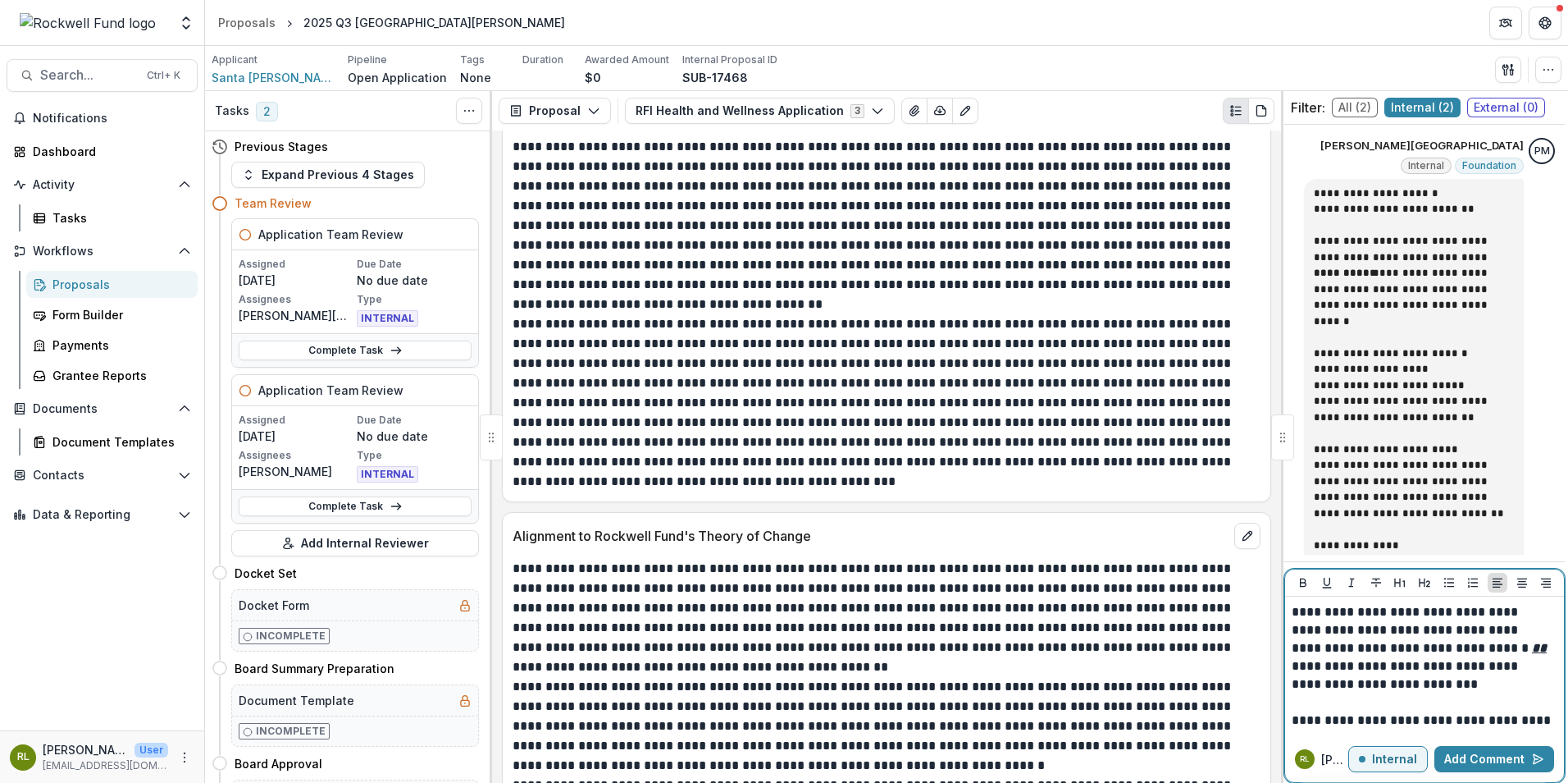
click at [1470, 757] on button "Add Comment" at bounding box center [1494, 759] width 120 height 26
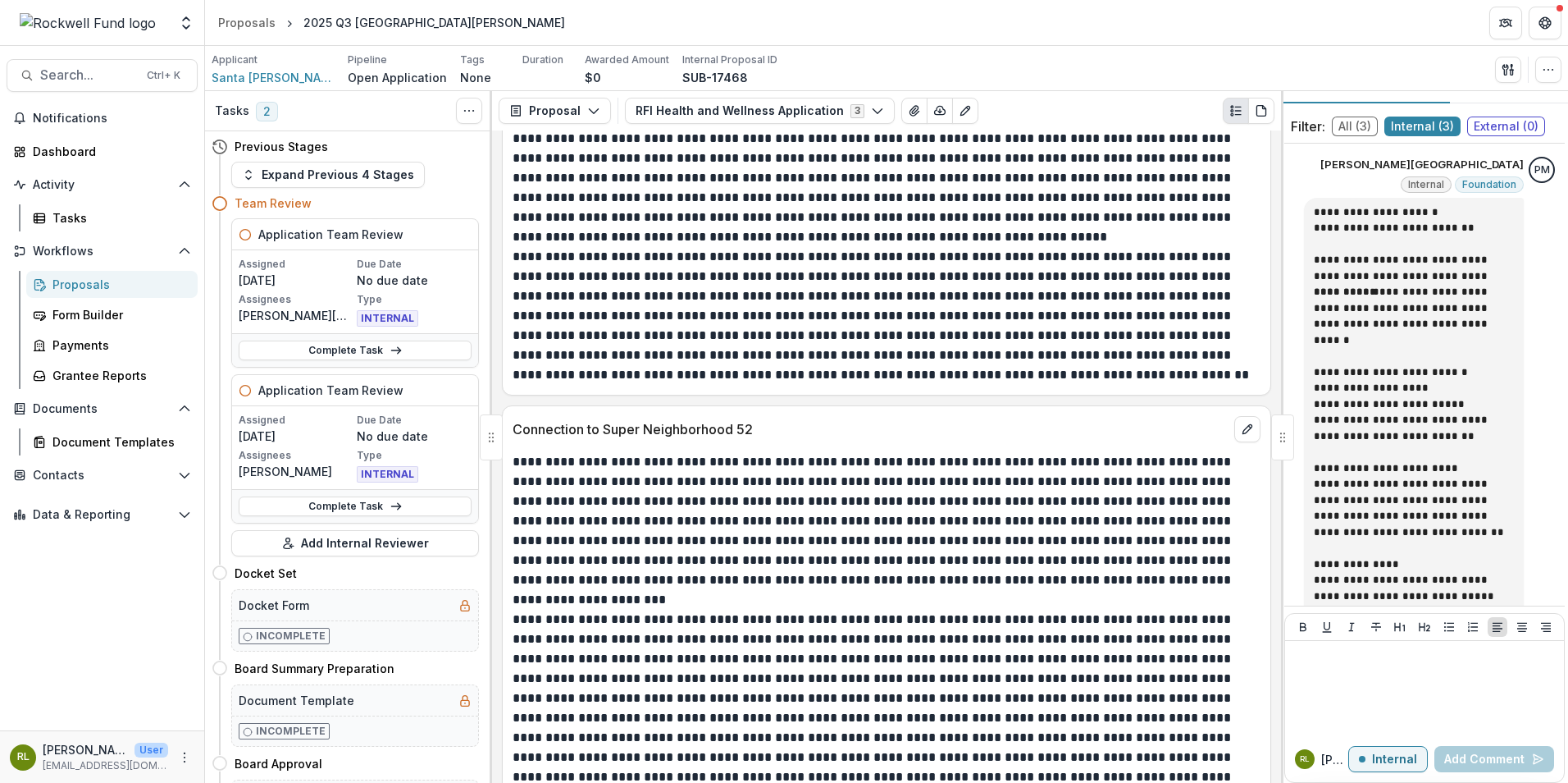
scroll to position [0, 0]
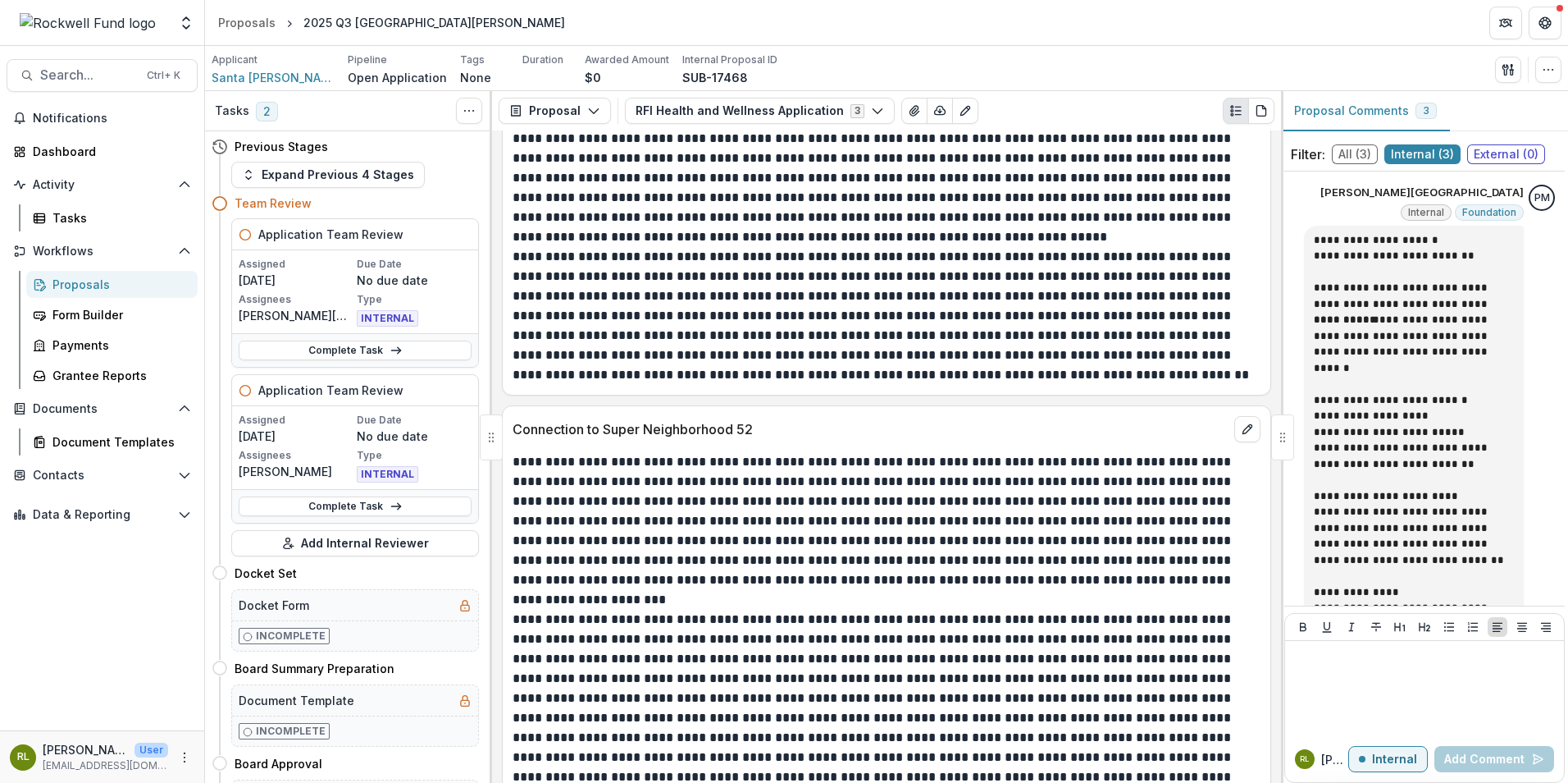
click at [1497, 154] on span "External ( 0 )" at bounding box center [1506, 154] width 78 height 20
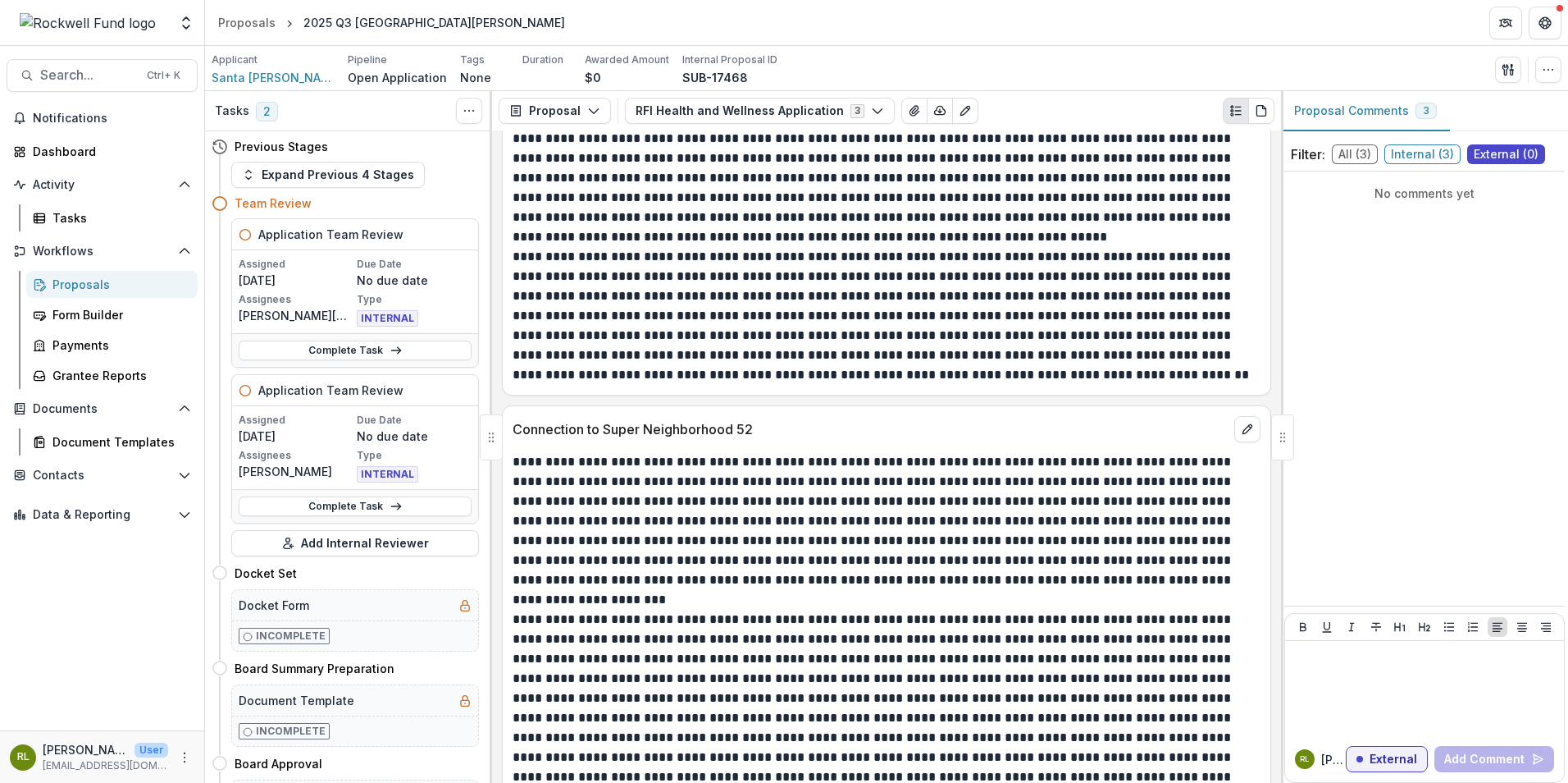
click at [1403, 303] on div "No comments yet" at bounding box center [1424, 388] width 281 height 421
click at [1406, 156] on span "Internal ( 3 )" at bounding box center [1423, 154] width 76 height 20
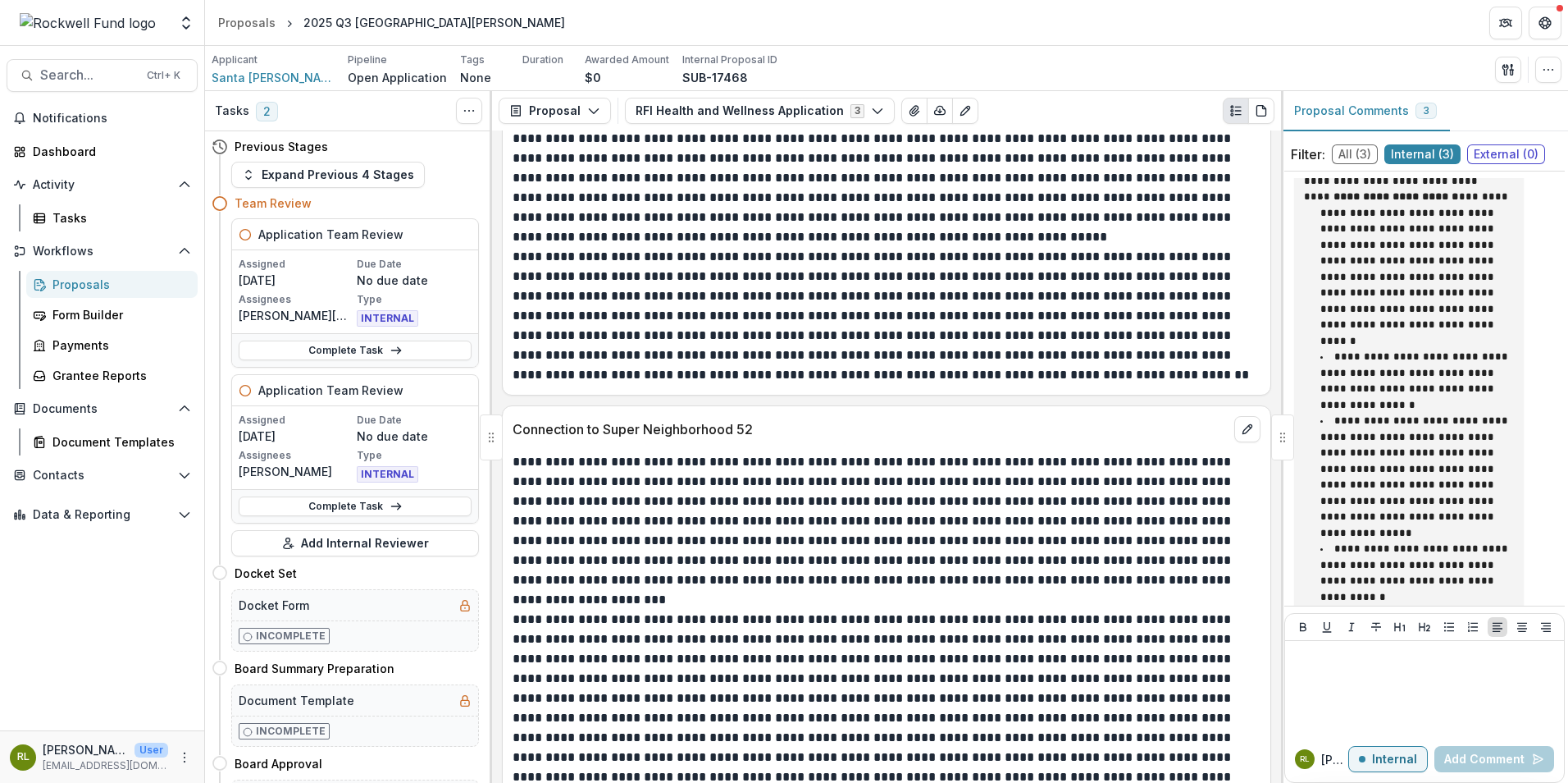
scroll to position [692, 0]
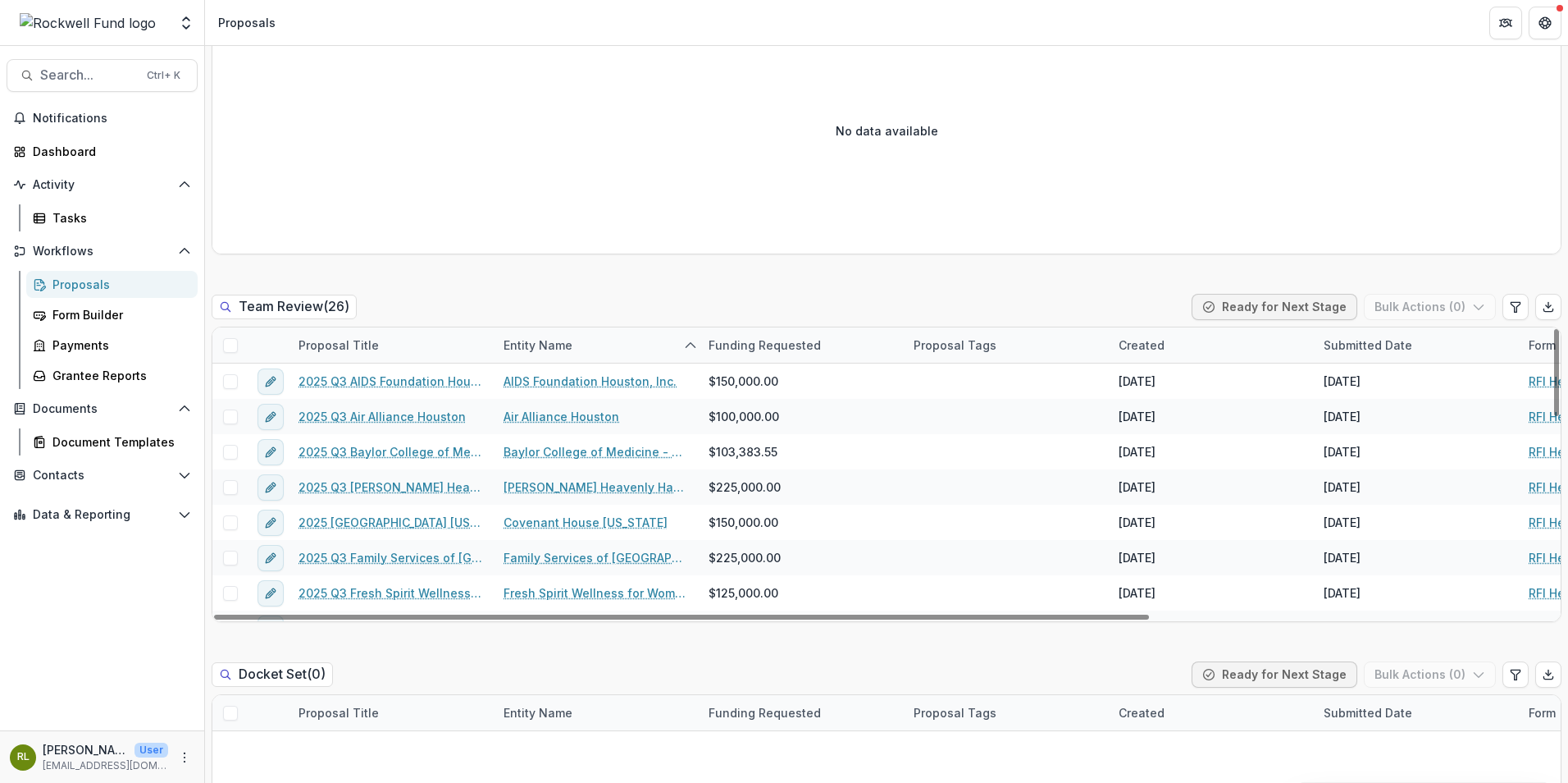
scroll to position [82, 0]
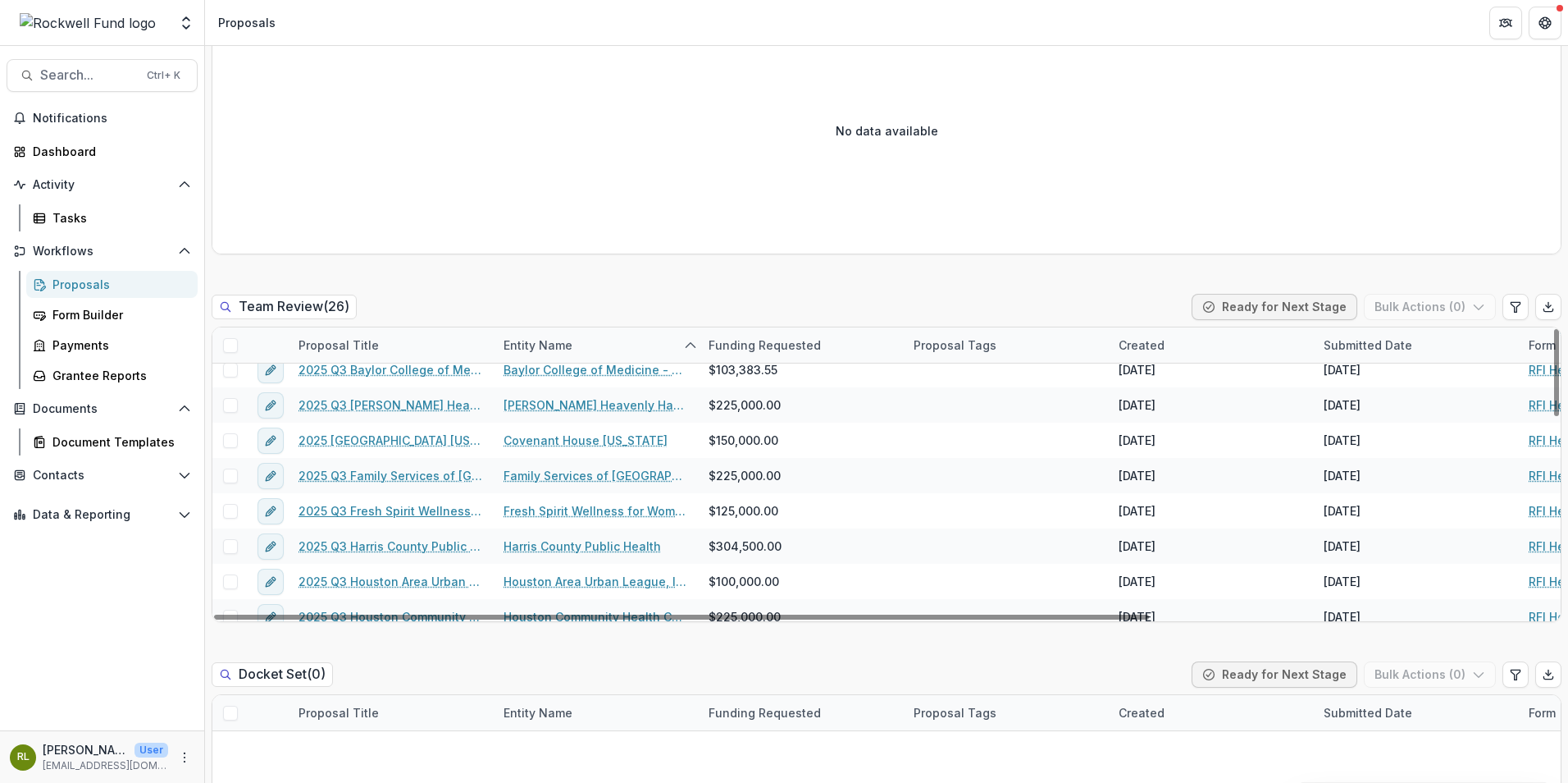
click at [416, 505] on link "2025 Q3 Fresh Spirit Wellness for Women, Inc." at bounding box center [391, 510] width 185 height 17
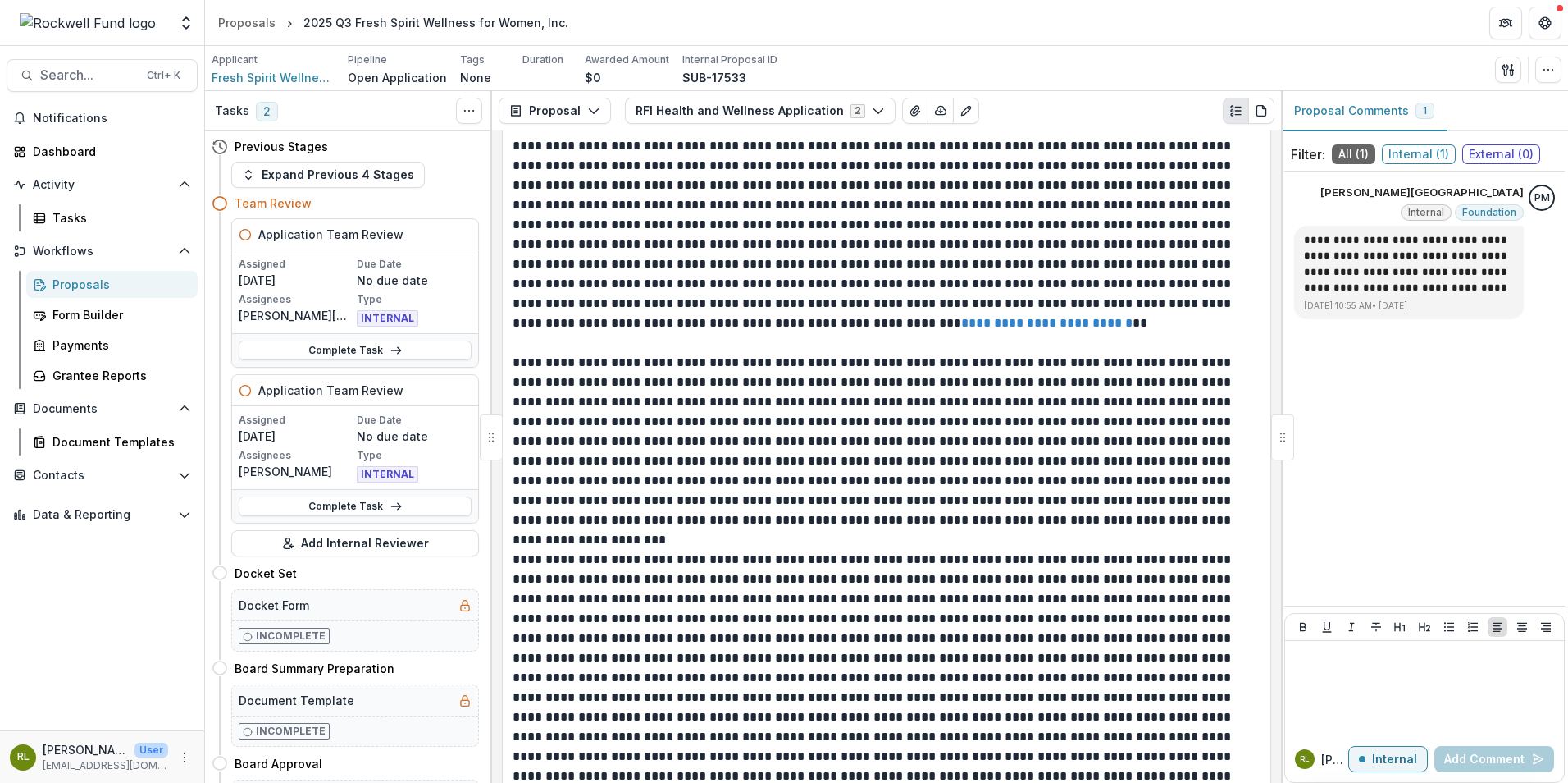
scroll to position [3446, 0]
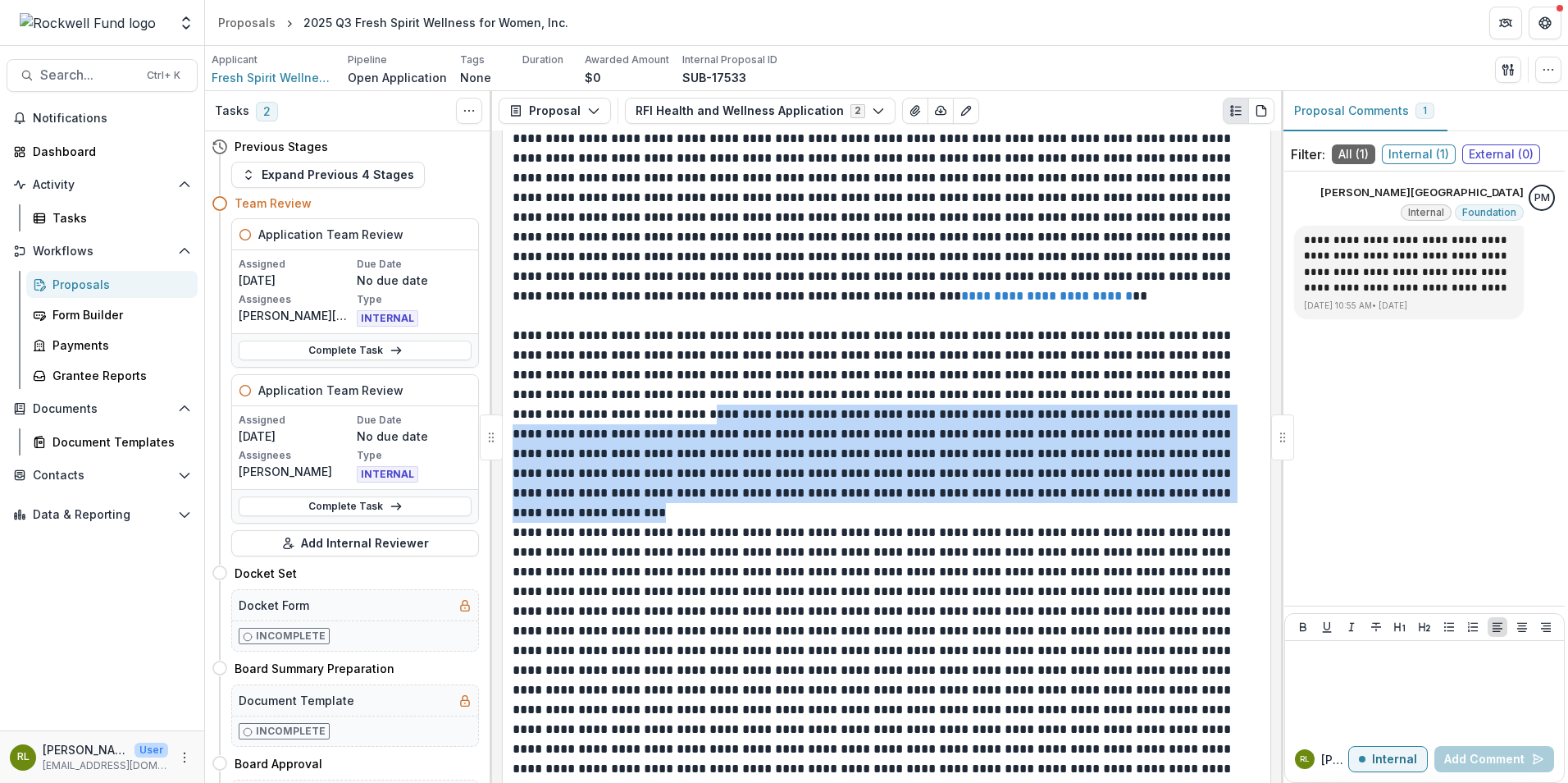
drag, startPoint x: 627, startPoint y: 407, endPoint x: 1141, endPoint y: 497, distance: 521.8
click at [1141, 497] on p "**********" at bounding box center [884, 415] width 743 height 177
copy p "**********"
click at [1389, 760] on p "Internal" at bounding box center [1395, 759] width 45 height 14
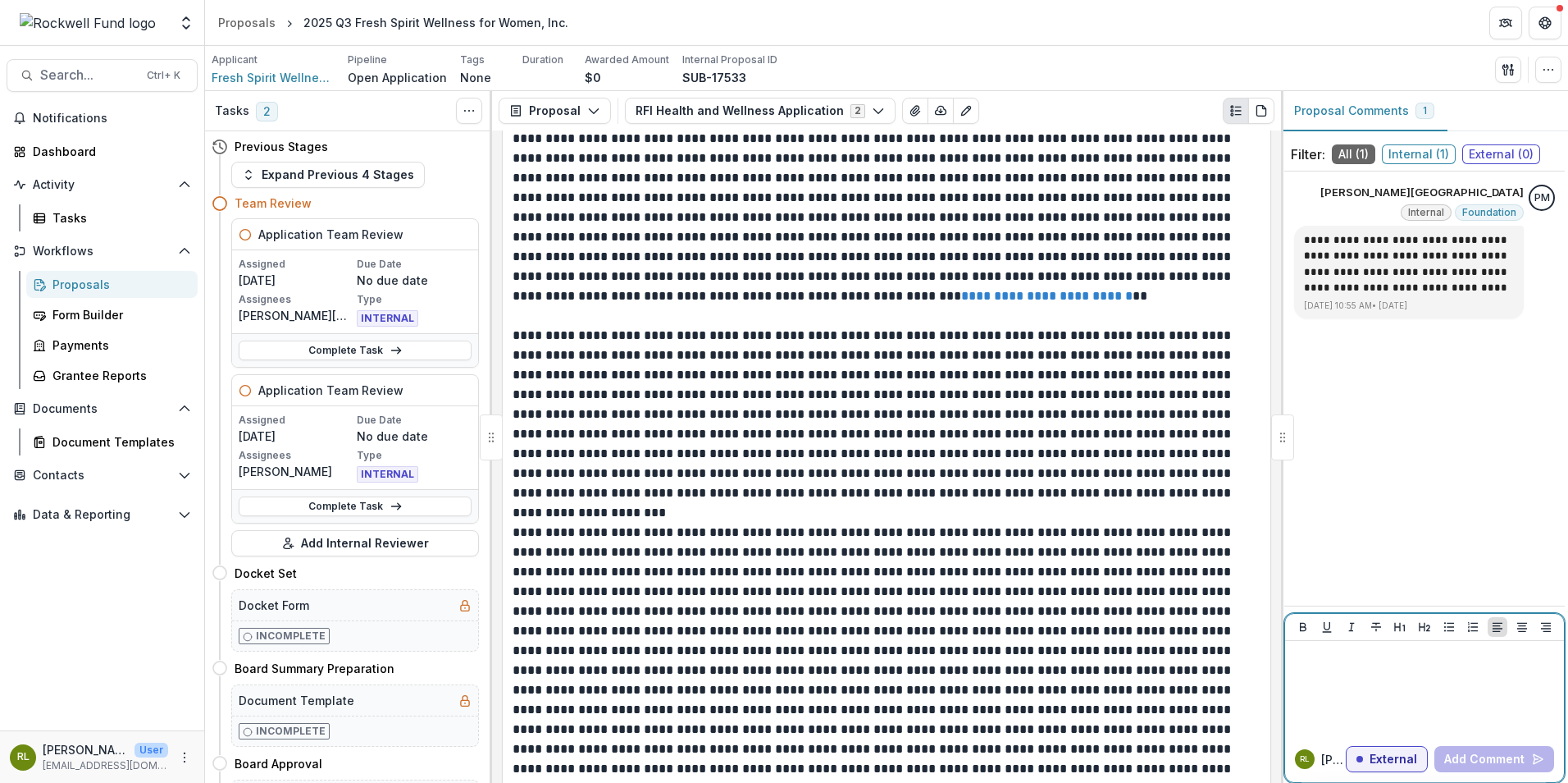
click at [1330, 657] on p at bounding box center [1424, 657] width 265 height 18
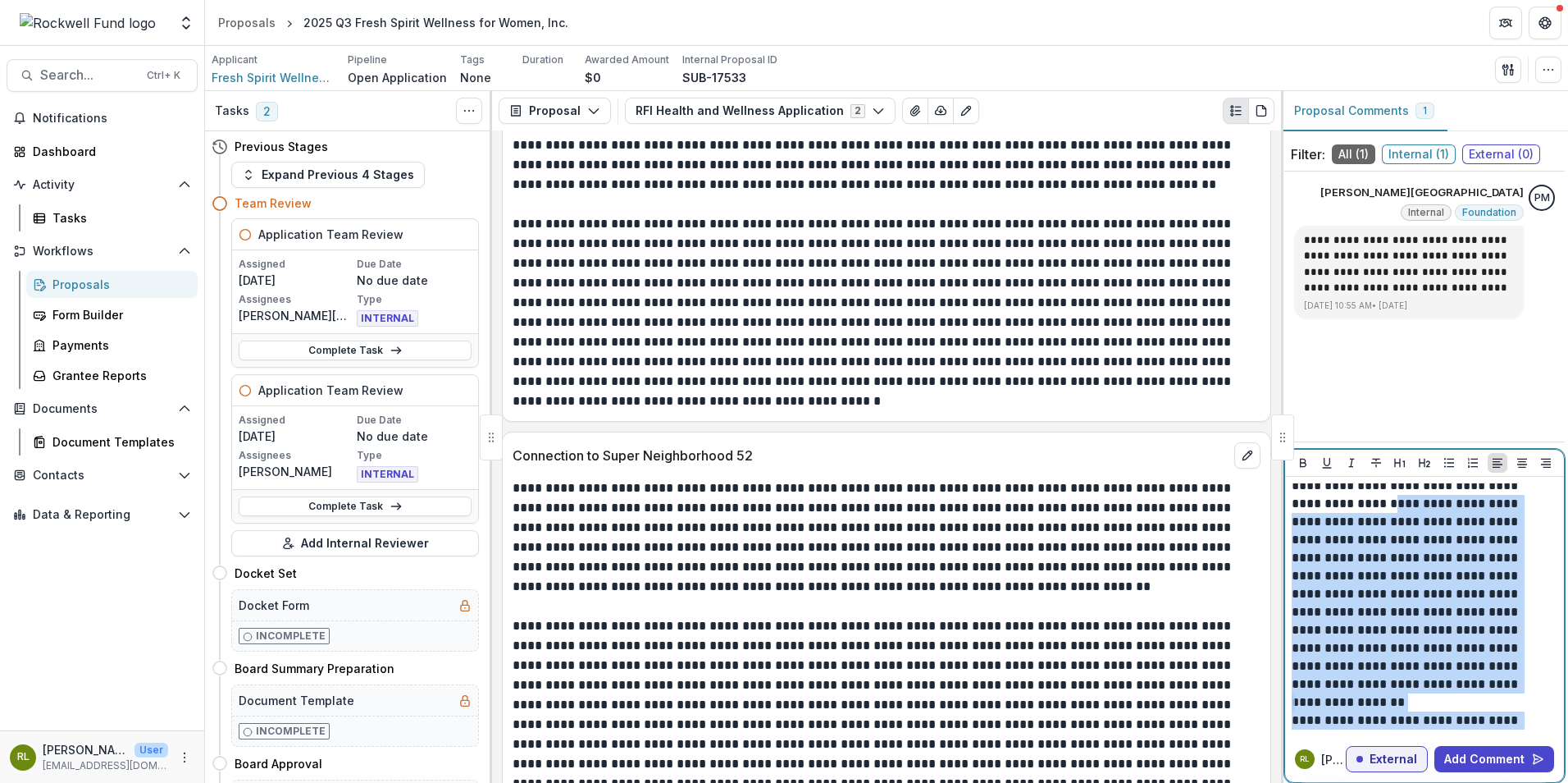
scroll to position [0, 0]
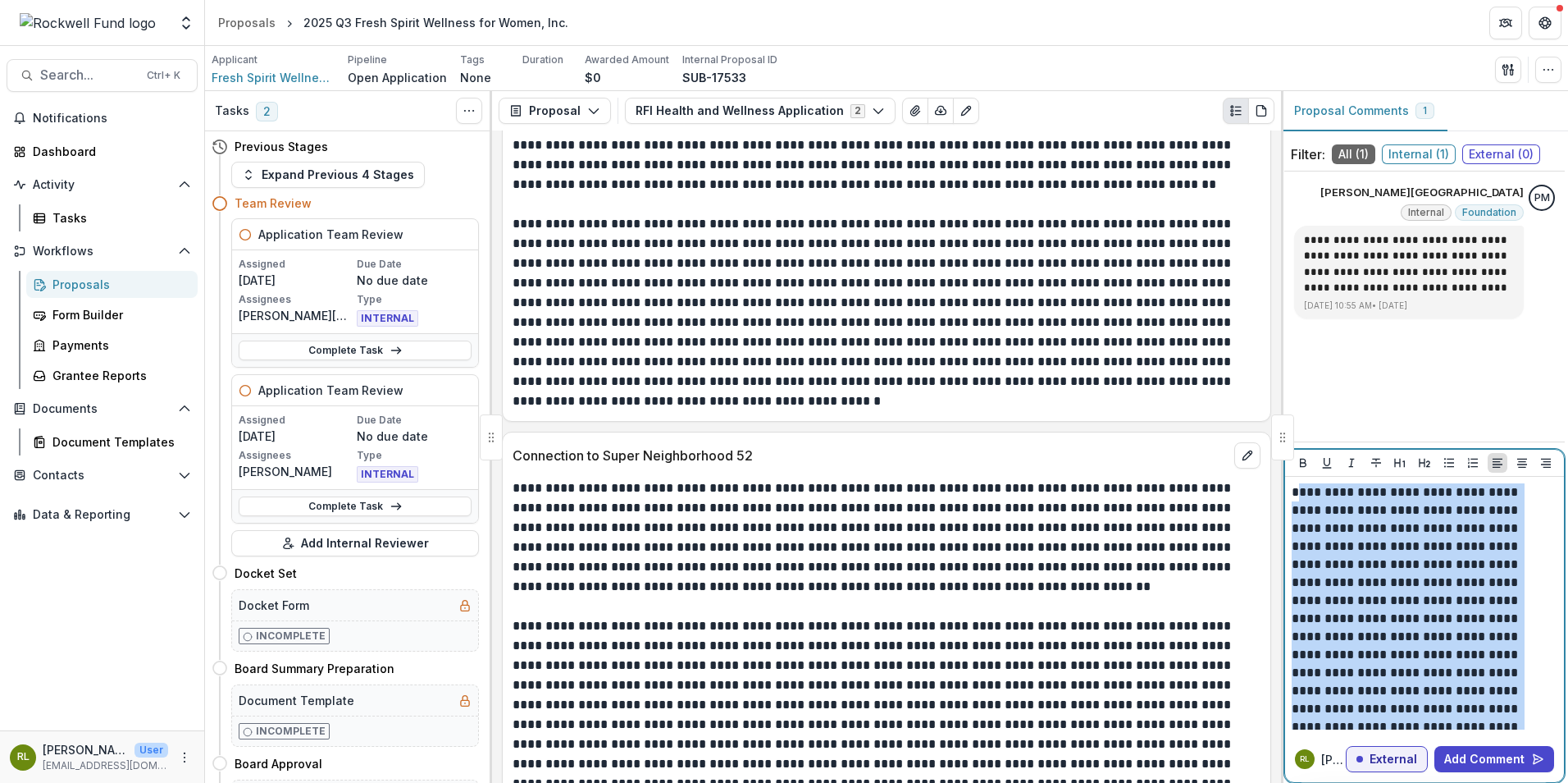
drag, startPoint x: 1536, startPoint y: 722, endPoint x: 1295, endPoint y: 492, distance: 333.1
click at [1295, 492] on div "**********" at bounding box center [1424, 606] width 265 height 247
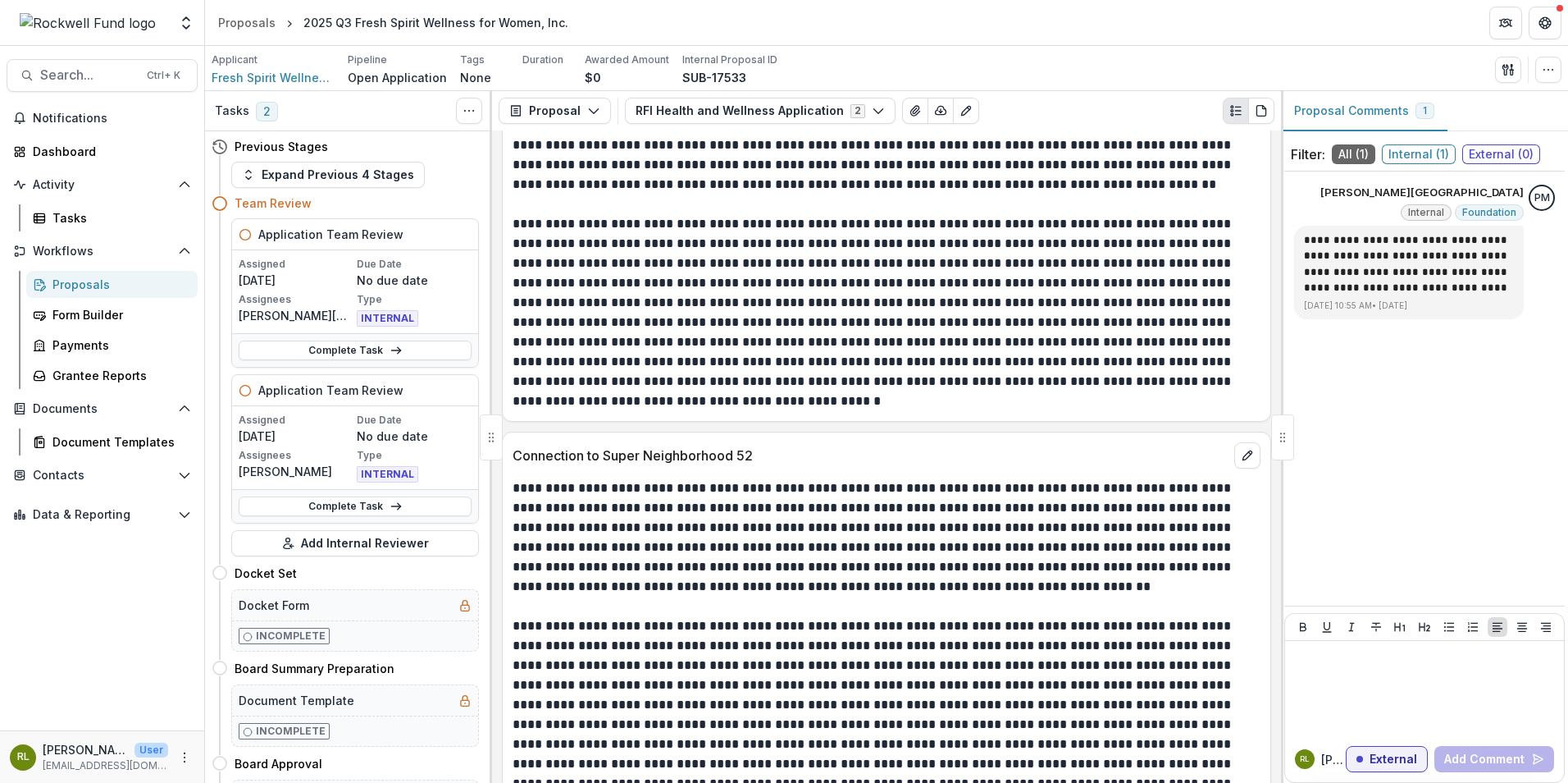
click at [1404, 152] on span "Internal ( 1 )" at bounding box center [1419, 154] width 74 height 20
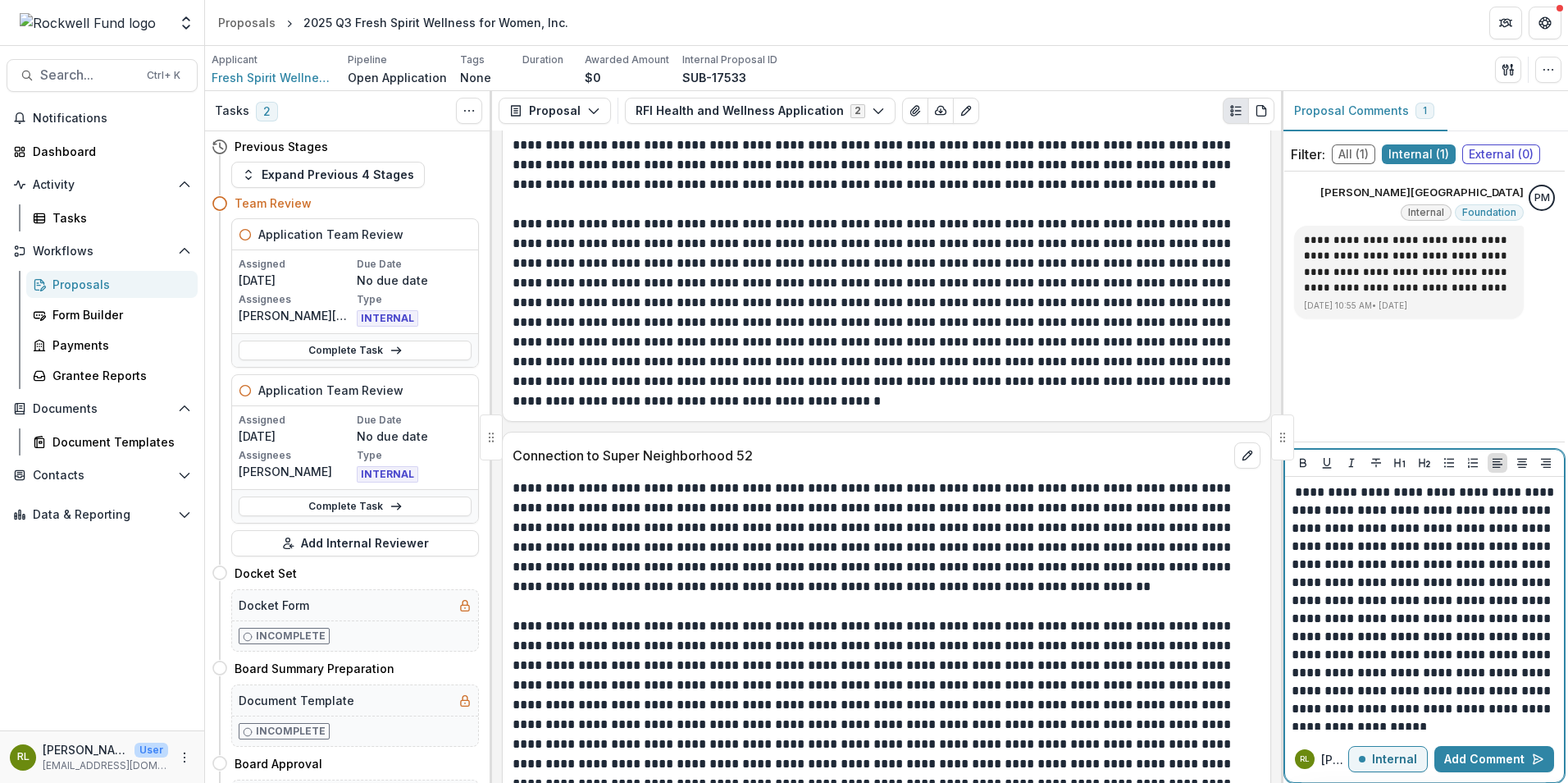
scroll to position [61, 0]
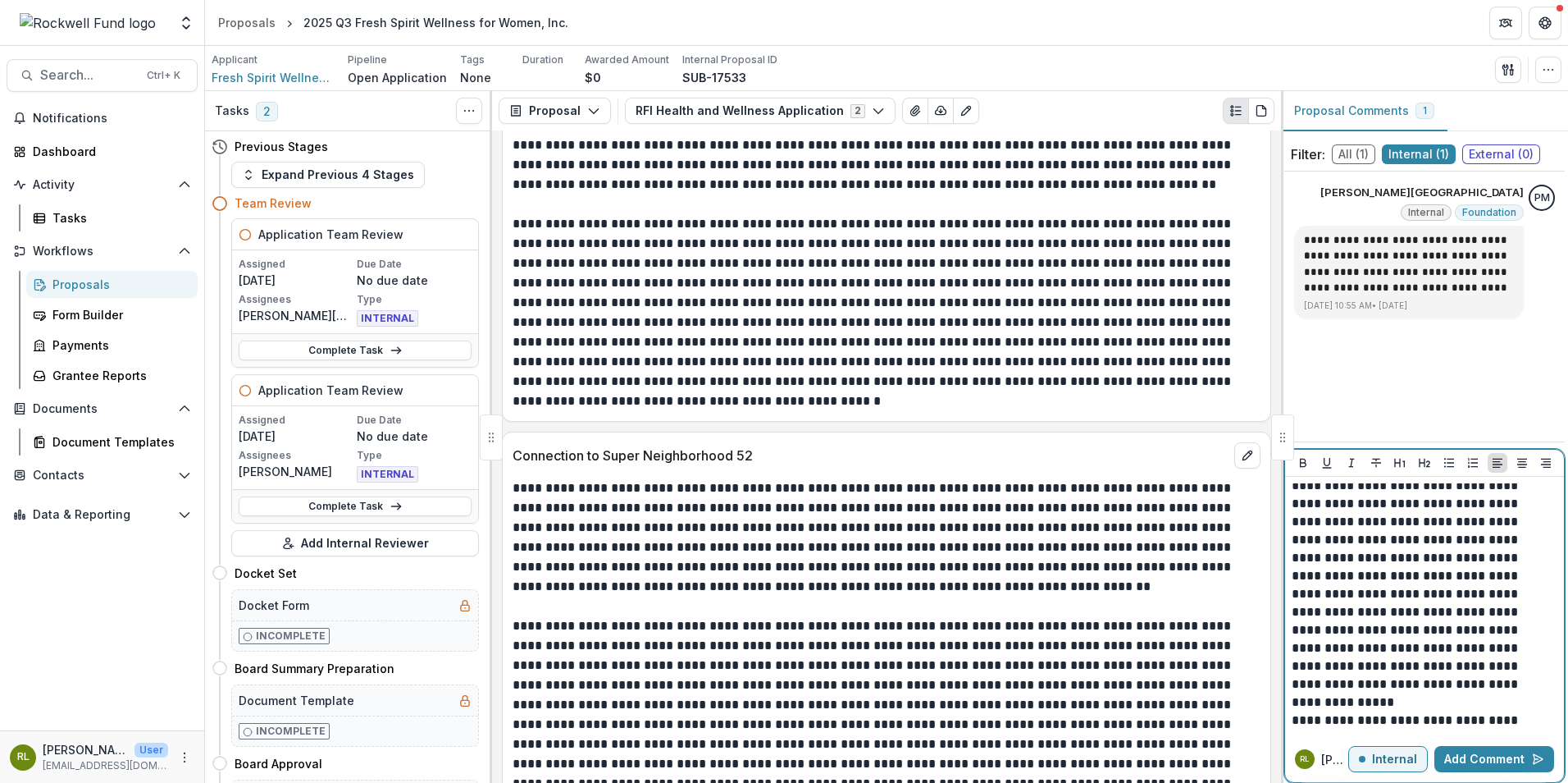
click at [1475, 766] on button "Add Comment" at bounding box center [1494, 759] width 120 height 26
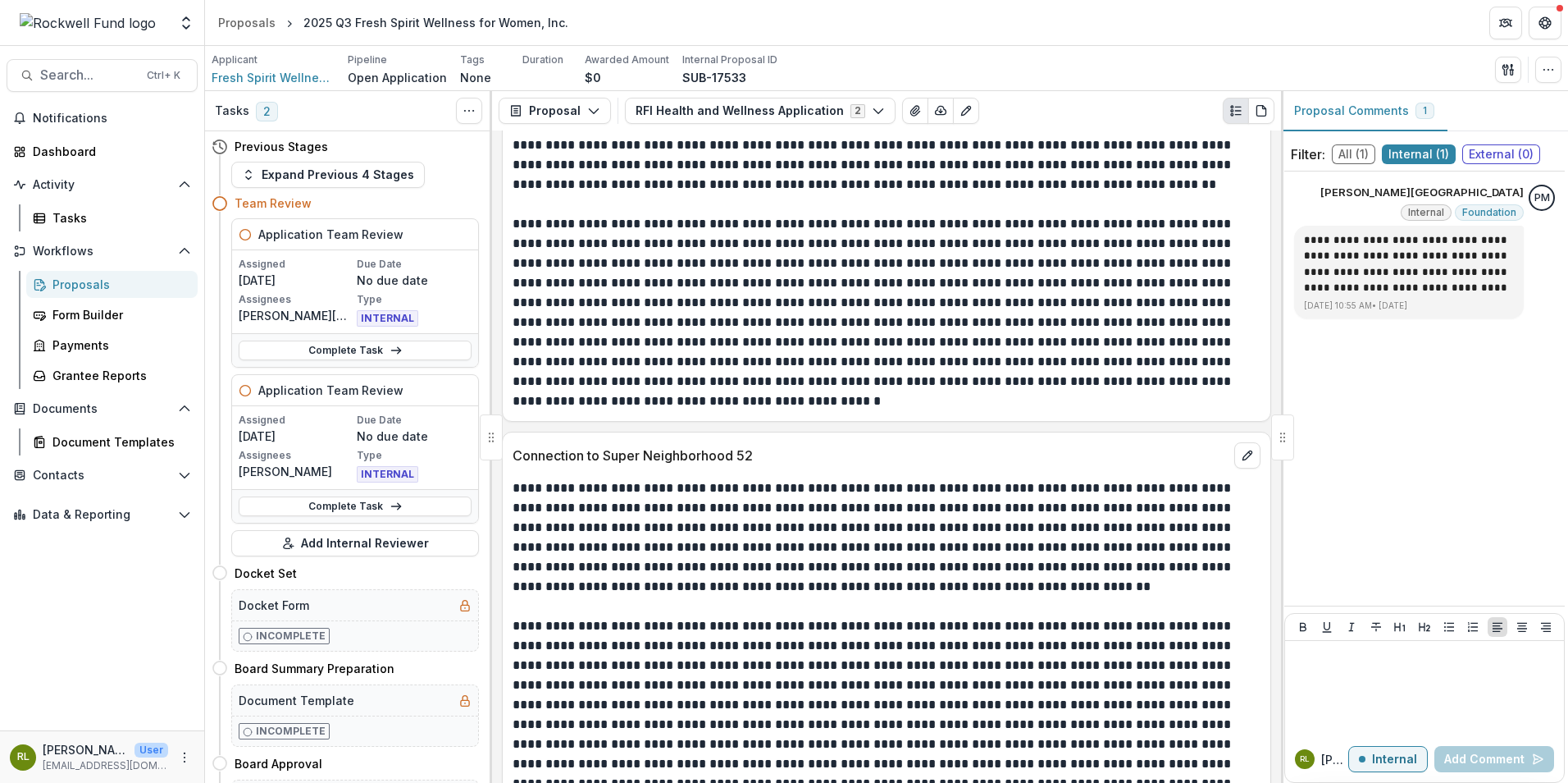
scroll to position [0, 0]
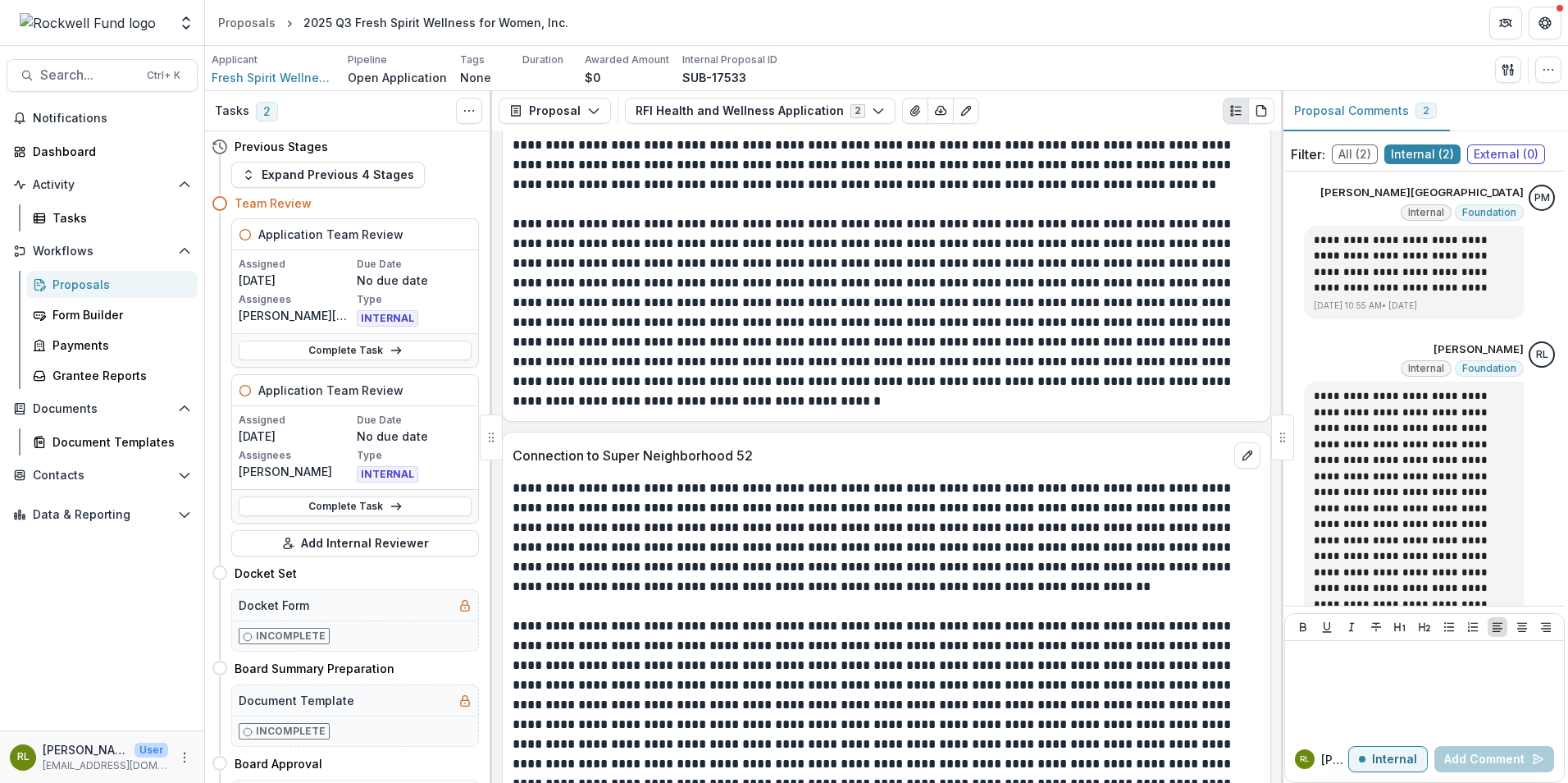
click at [1503, 147] on span "External ( 0 )" at bounding box center [1506, 154] width 78 height 20
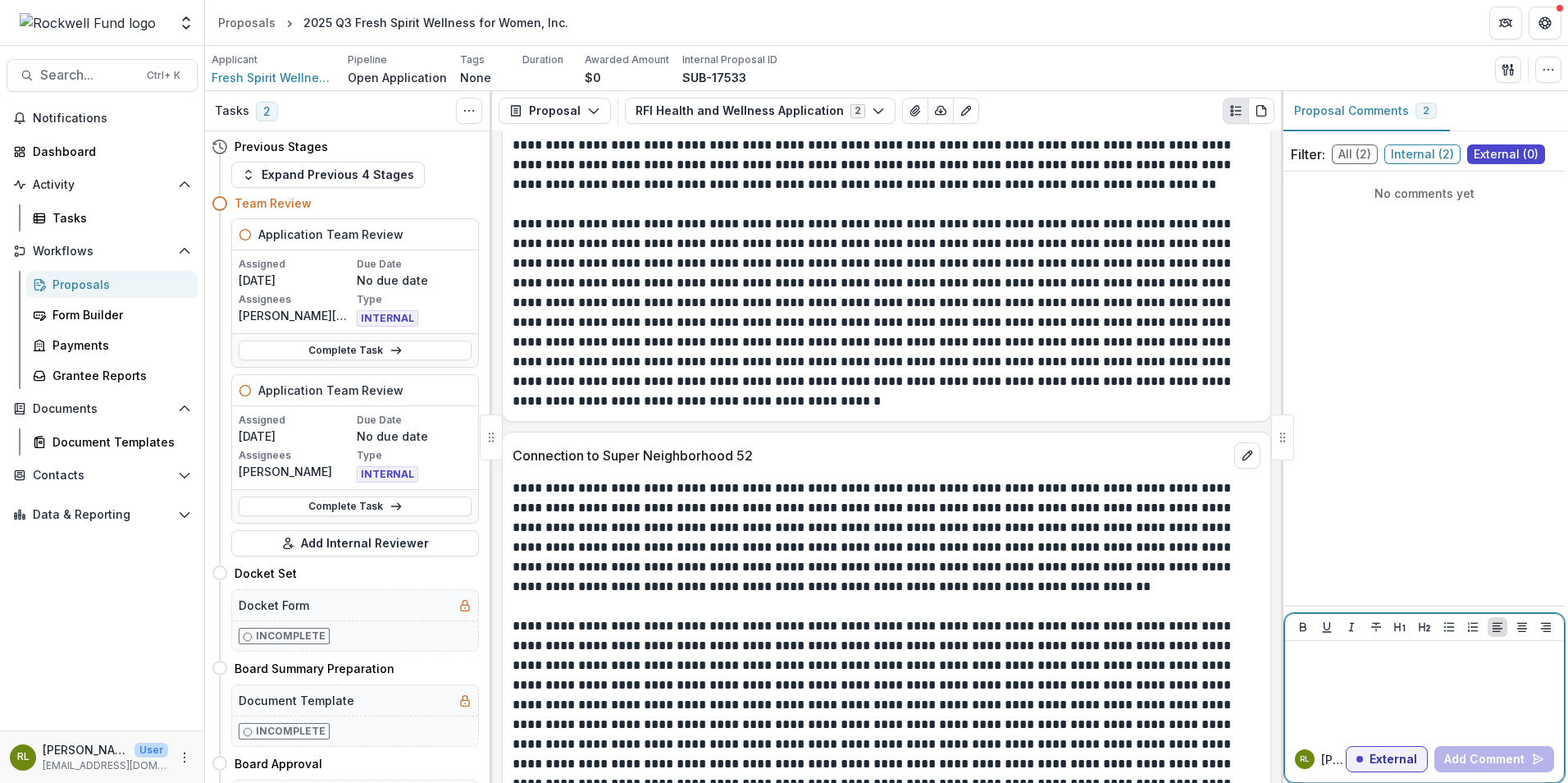
click at [1366, 672] on div at bounding box center [1424, 688] width 265 height 82
click at [1487, 767] on button "Add Comment" at bounding box center [1494, 759] width 120 height 26
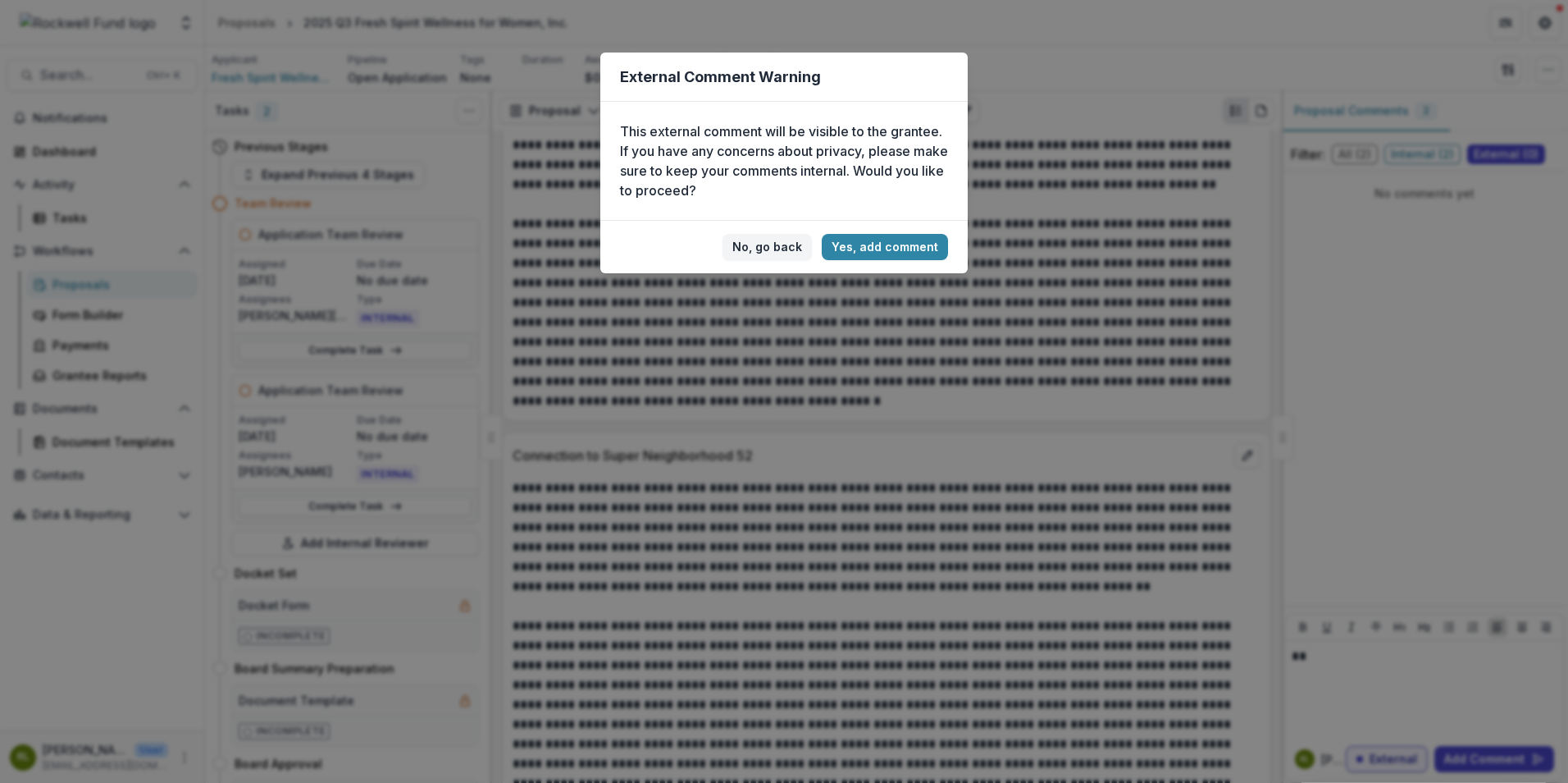
click at [766, 256] on button "No, go back" at bounding box center [766, 247] width 89 height 26
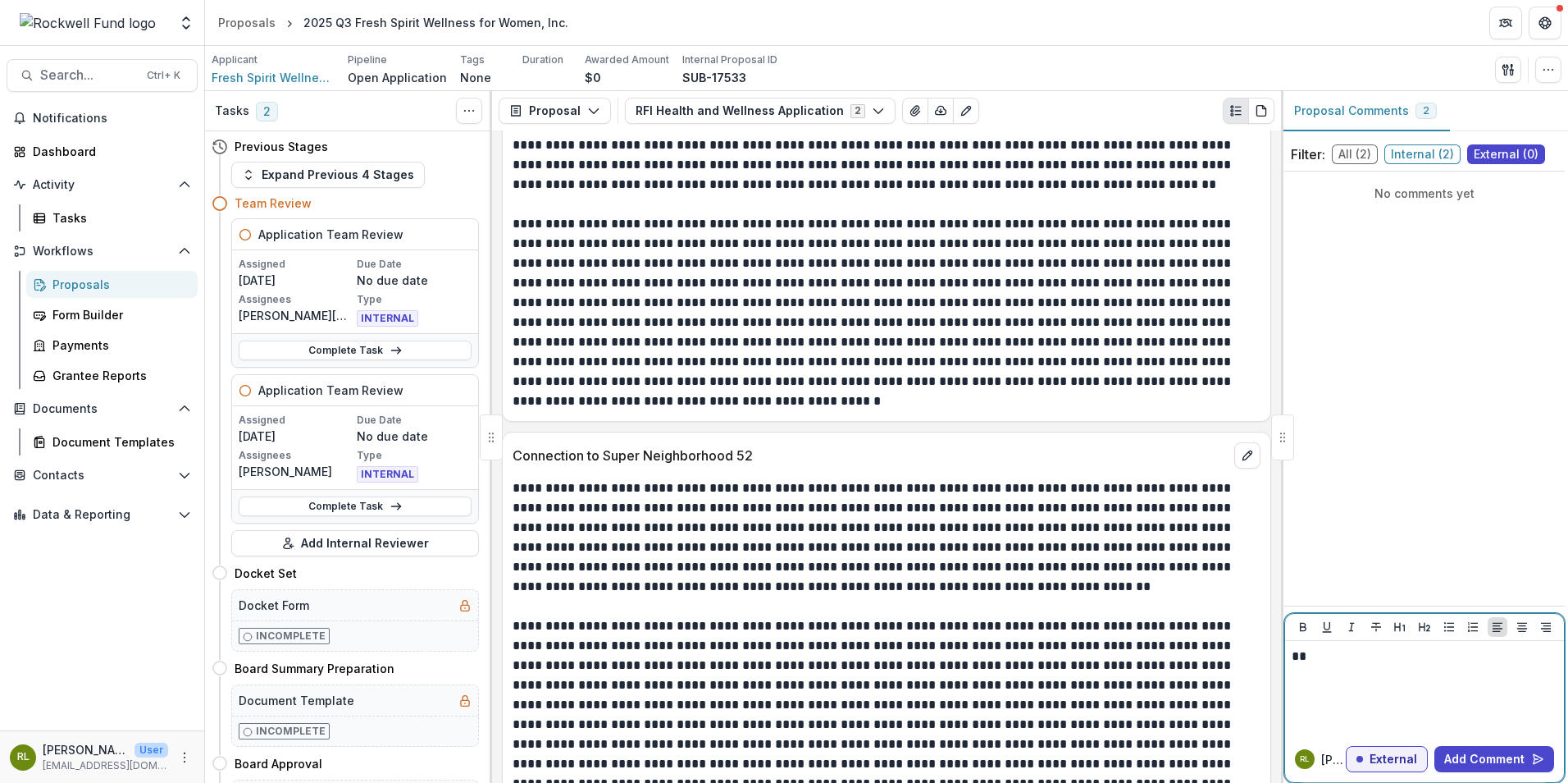
click at [1322, 659] on p "**" at bounding box center [1424, 657] width 265 height 18
